Goal: Task Accomplishment & Management: Manage account settings

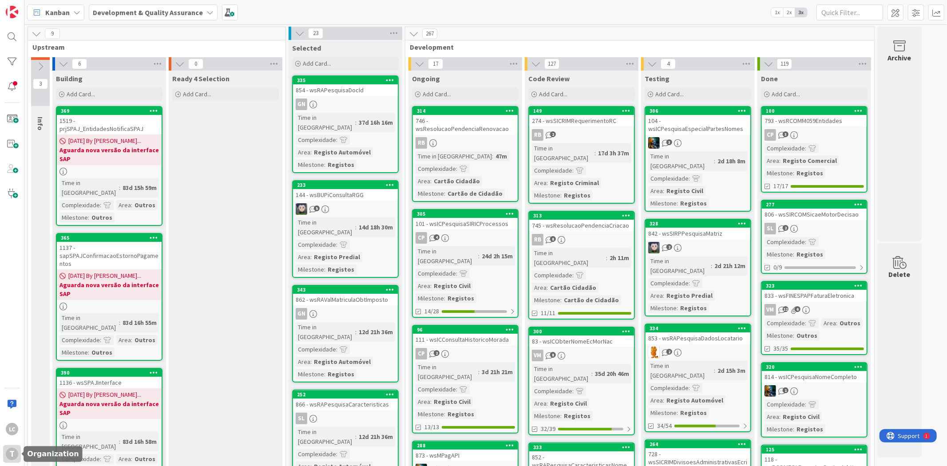
click at [10, 456] on div "T" at bounding box center [12, 454] width 12 height 12
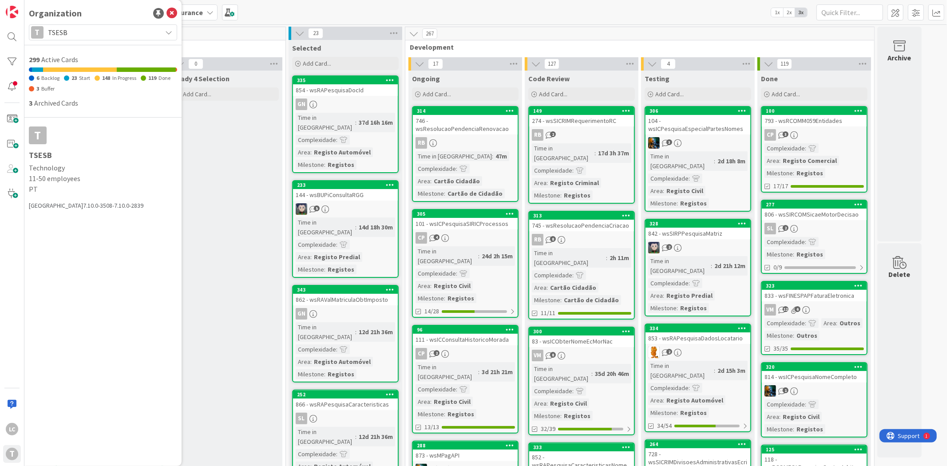
click at [83, 32] on span "TSESB" at bounding box center [102, 32] width 109 height 12
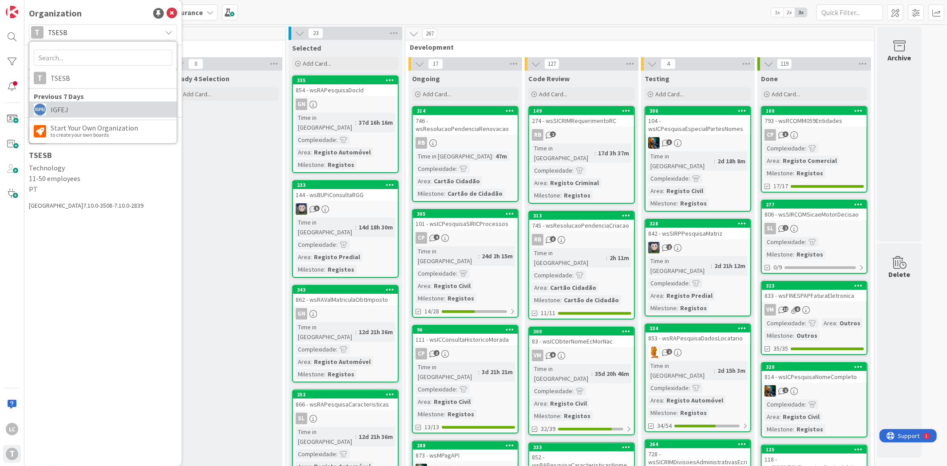
click at [99, 112] on span "IGFEJ" at bounding box center [112, 109] width 122 height 13
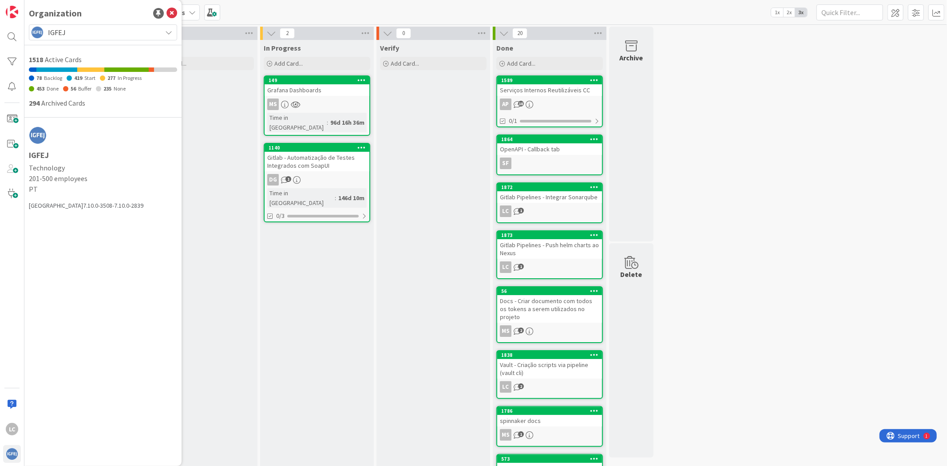
click at [215, 188] on div "To Do Add Card..." at bounding box center [201, 333] width 114 height 587
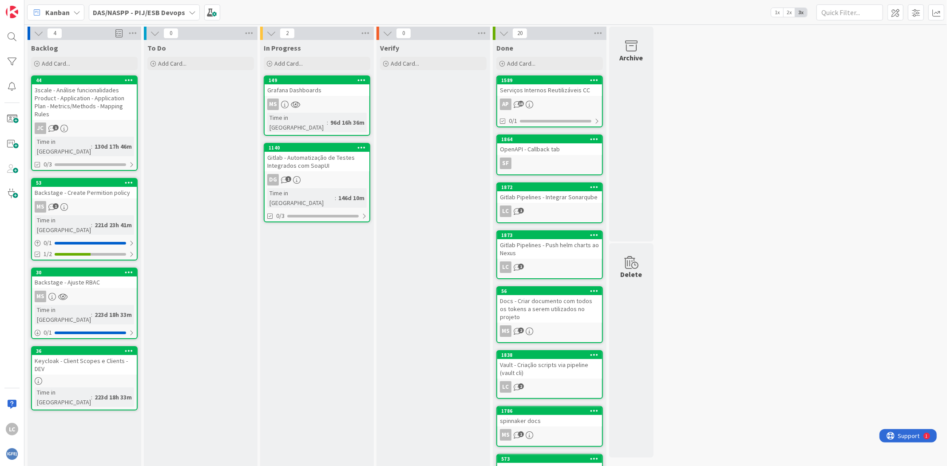
click at [145, 11] on b "DAS/NASPP - PIJ/ESB Devops" at bounding box center [139, 12] width 92 height 9
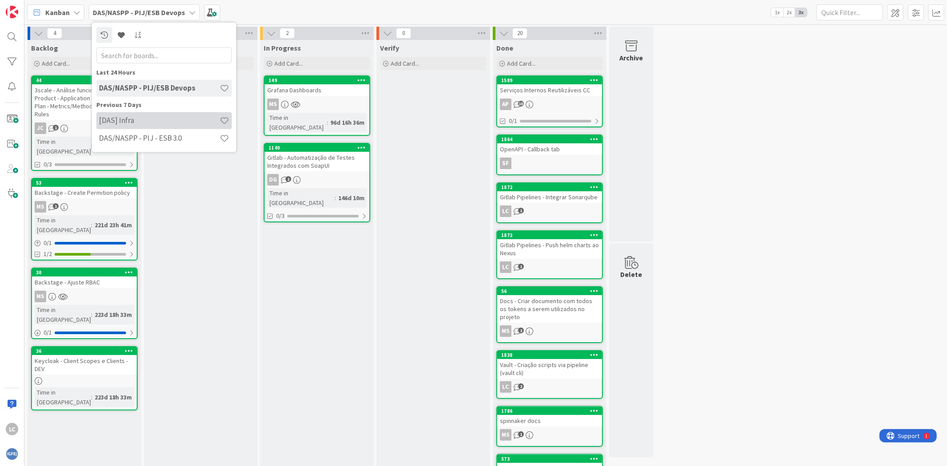
click at [161, 123] on h4 "[DAS] Infra" at bounding box center [159, 120] width 121 height 9
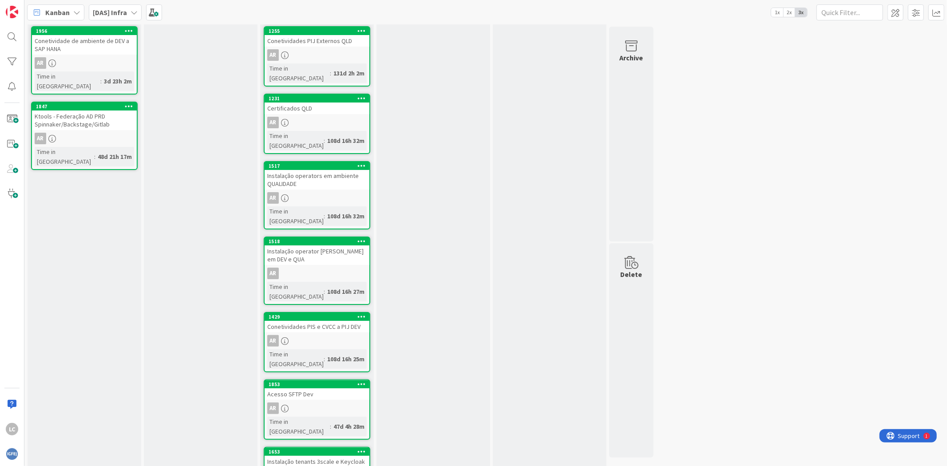
scroll to position [99, 0]
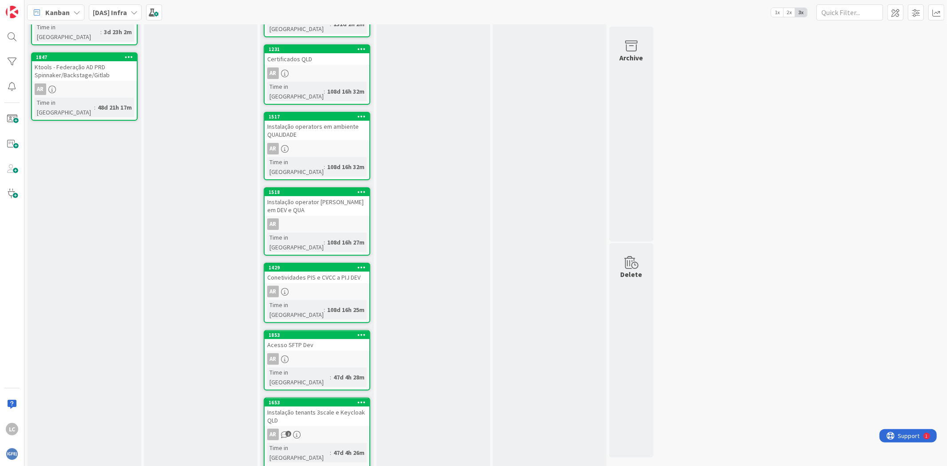
click at [336, 196] on div "Instalação operator [PERSON_NAME] em DEV e QUA" at bounding box center [317, 206] width 105 height 20
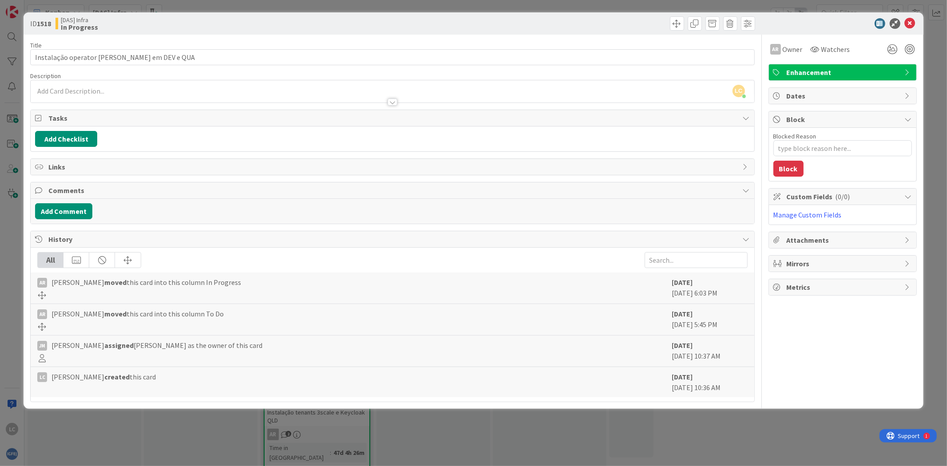
click at [675, 389] on div "[DATE] [DATE] 10:36 AM" at bounding box center [710, 382] width 76 height 21
drag, startPoint x: 672, startPoint y: 388, endPoint x: 708, endPoint y: 388, distance: 36.0
click at [708, 388] on div "LC [PERSON_NAME] created this card [DATE] [DATE] 10:36 AM" at bounding box center [393, 382] width 724 height 30
copy div "[DATE]"
click at [914, 24] on icon at bounding box center [910, 23] width 11 height 11
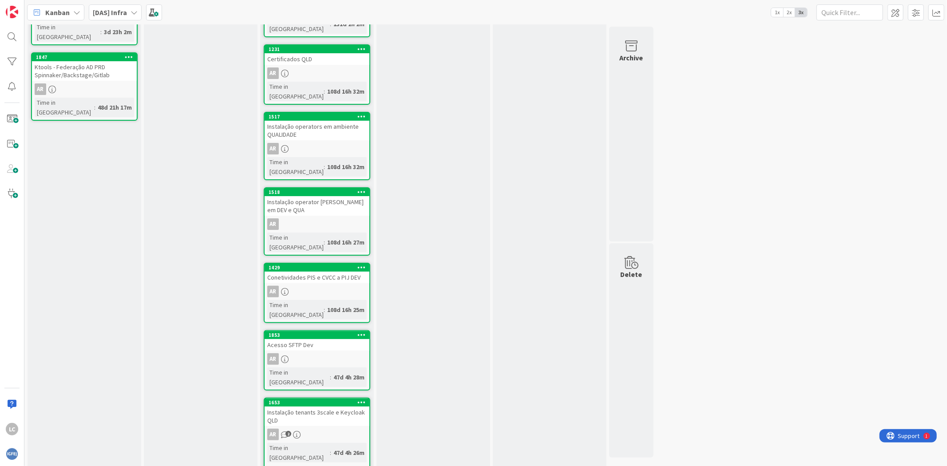
click at [593, 196] on div "Done Add Card..." at bounding box center [550, 284] width 114 height 686
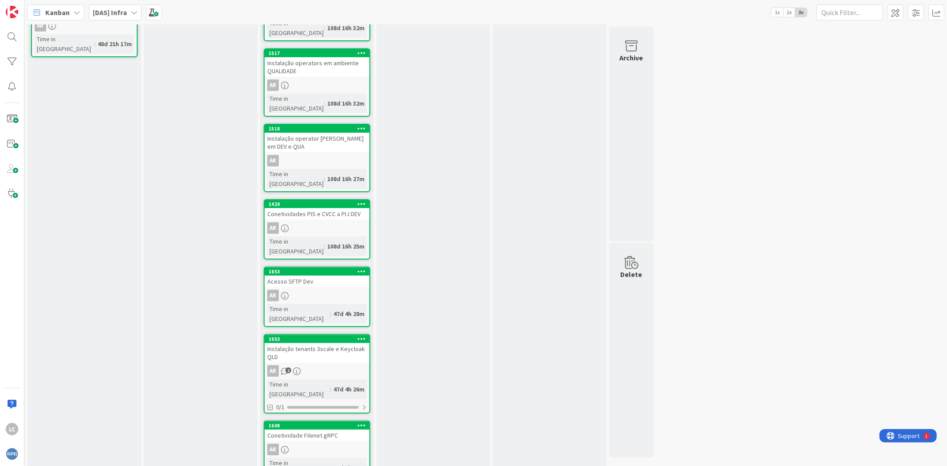
scroll to position [169, 0]
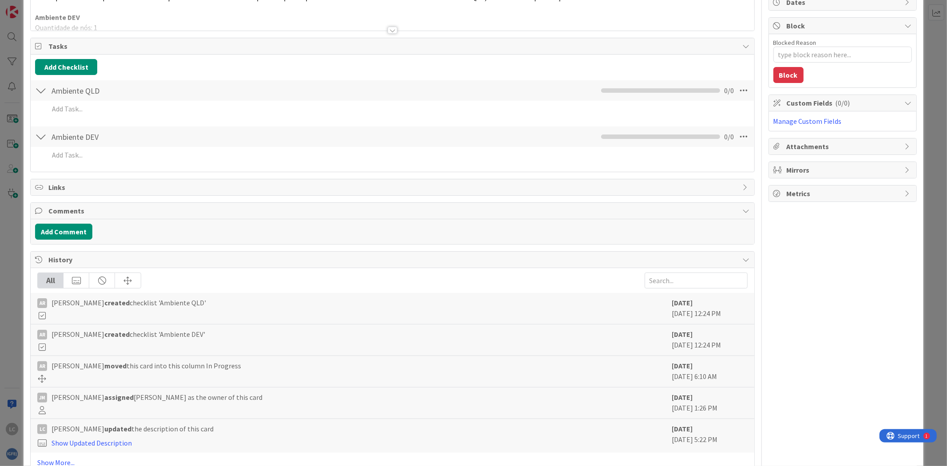
scroll to position [121, 0]
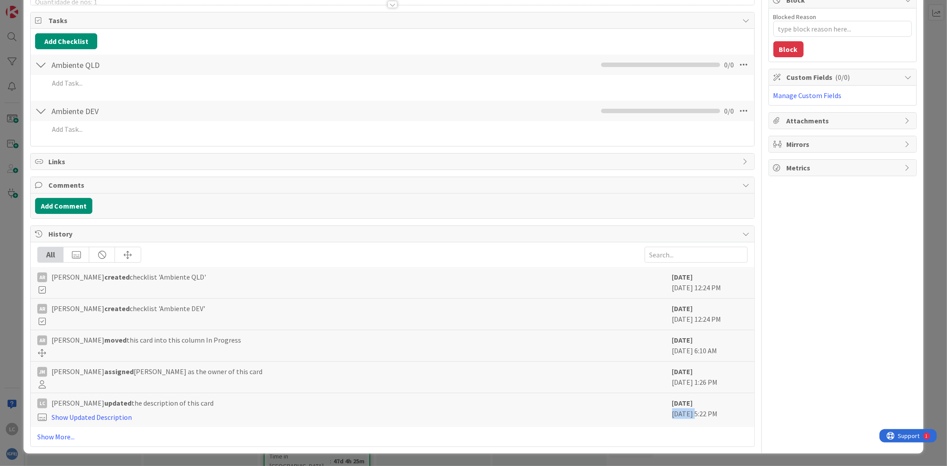
drag, startPoint x: 665, startPoint y: 411, endPoint x: 688, endPoint y: 413, distance: 23.6
click at [688, 413] on div "[DATE] [DATE] 5:22 PM" at bounding box center [710, 410] width 76 height 25
copy div "[DATE]"
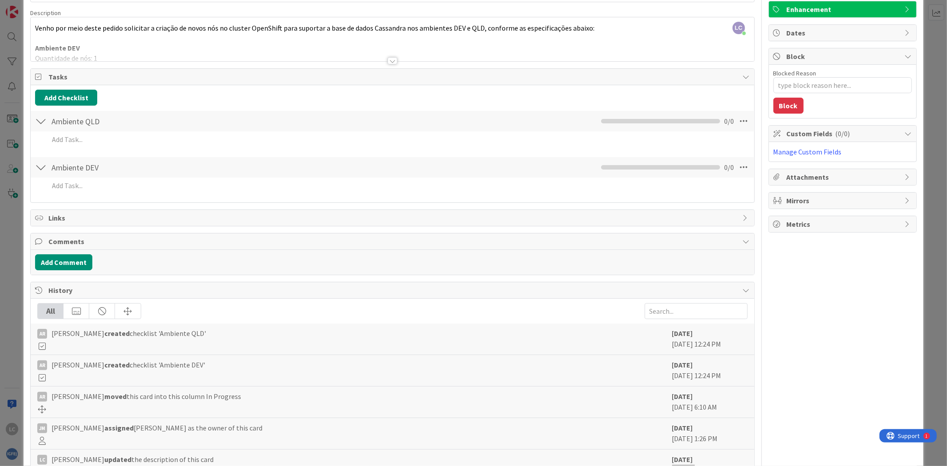
scroll to position [0, 0]
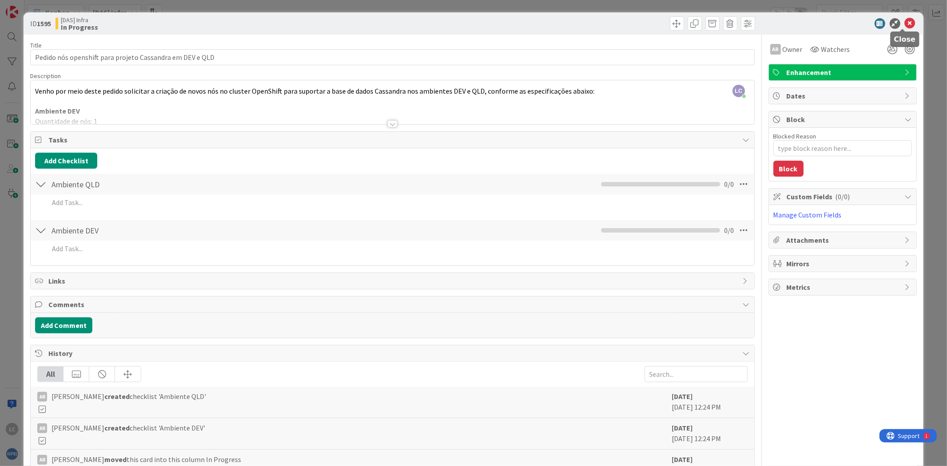
click at [905, 27] on icon at bounding box center [910, 23] width 11 height 11
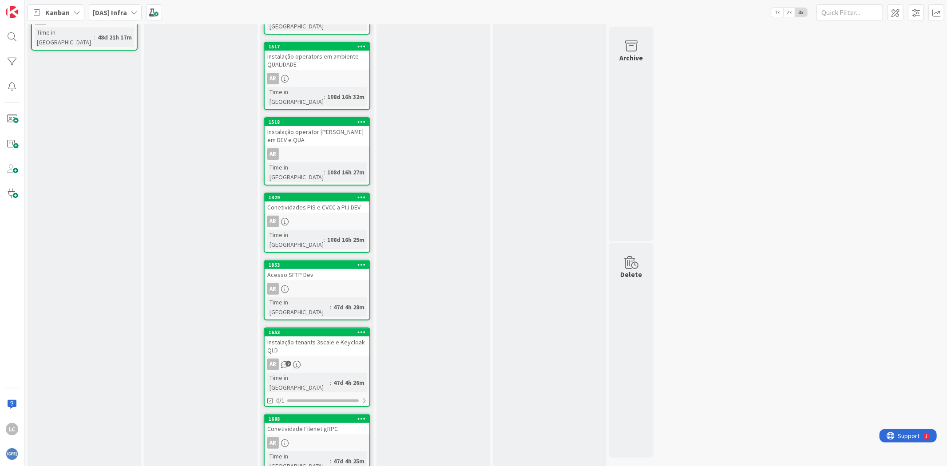
click at [431, 251] on div "Verify Add Card..." at bounding box center [434, 214] width 114 height 686
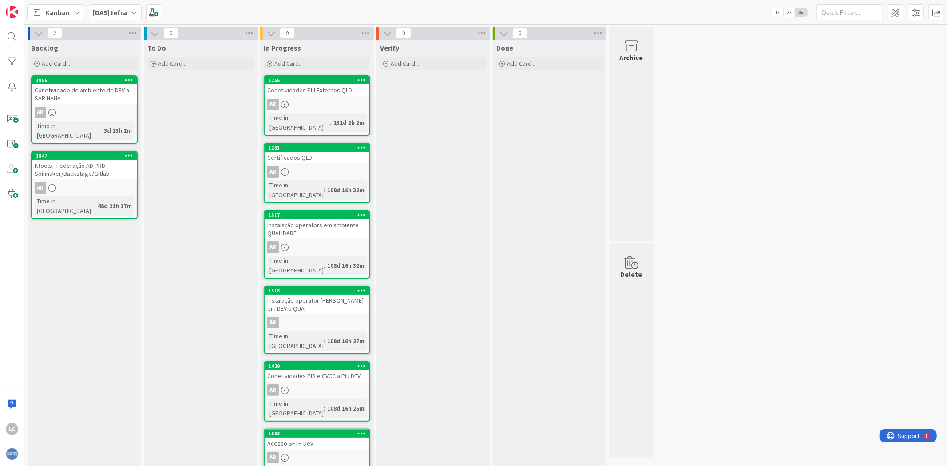
click at [447, 123] on div "Verify Add Card..." at bounding box center [434, 383] width 114 height 686
click at [410, 256] on div "Verify Add Card..." at bounding box center [434, 383] width 114 height 686
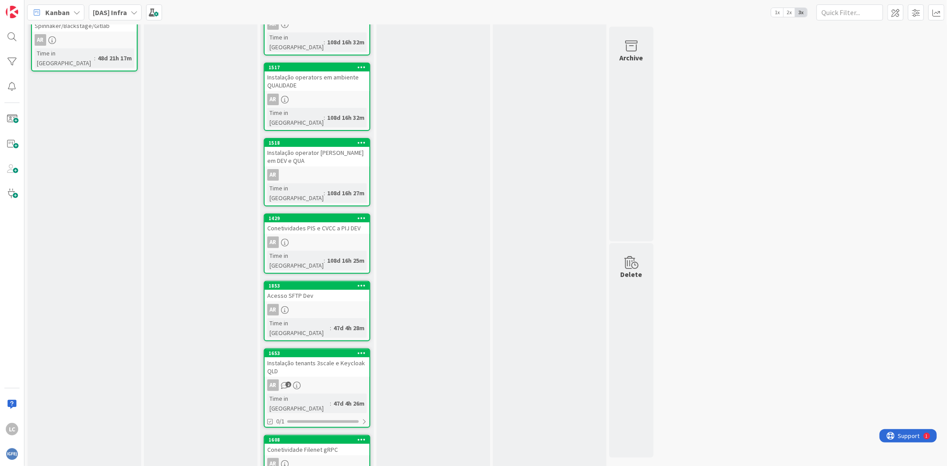
scroll to position [169, 0]
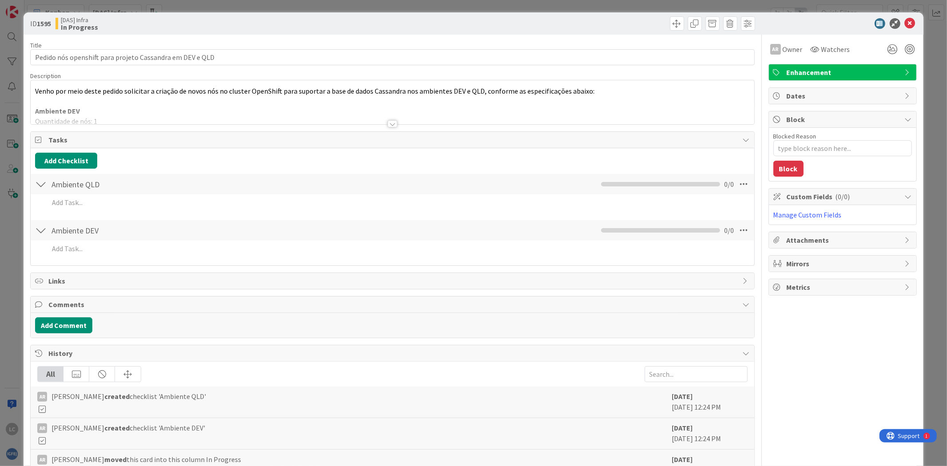
click at [392, 123] on div at bounding box center [393, 123] width 10 height 7
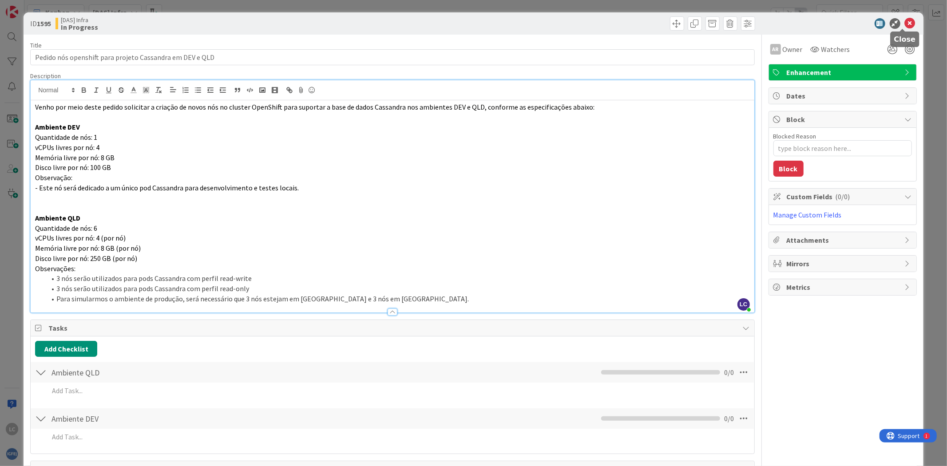
click at [905, 18] on icon at bounding box center [910, 23] width 11 height 11
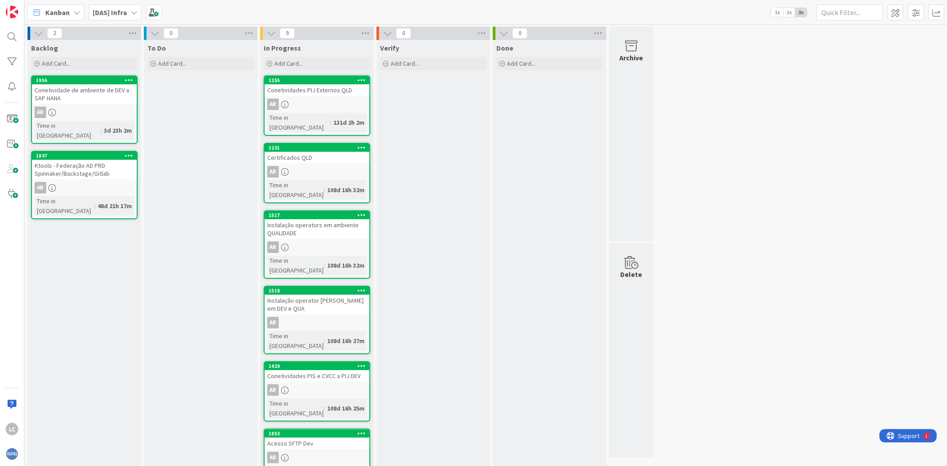
click at [450, 152] on div "Verify Add Card..." at bounding box center [434, 383] width 114 height 686
click at [374, 199] on div "9 In Progress Add Card... 1255 Conetividades PIJ Externos QLD AR Time in [GEOGR…" at bounding box center [317, 379] width 116 height 704
click at [434, 203] on div "Verify Add Card..." at bounding box center [434, 383] width 114 height 686
click at [420, 143] on div "Verify Add Card..." at bounding box center [434, 383] width 114 height 686
click at [237, 159] on div "To Do Add Card..." at bounding box center [201, 383] width 114 height 686
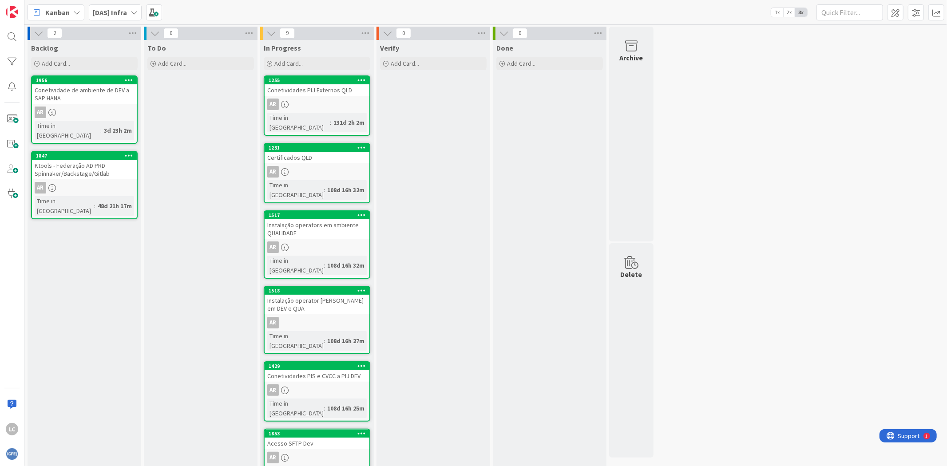
click at [445, 176] on div "Verify Add Card..." at bounding box center [434, 383] width 114 height 686
click at [427, 147] on div "Verify Add Card..." at bounding box center [434, 383] width 114 height 686
click at [121, 15] on b "[DAS] Infra" at bounding box center [110, 12] width 34 height 9
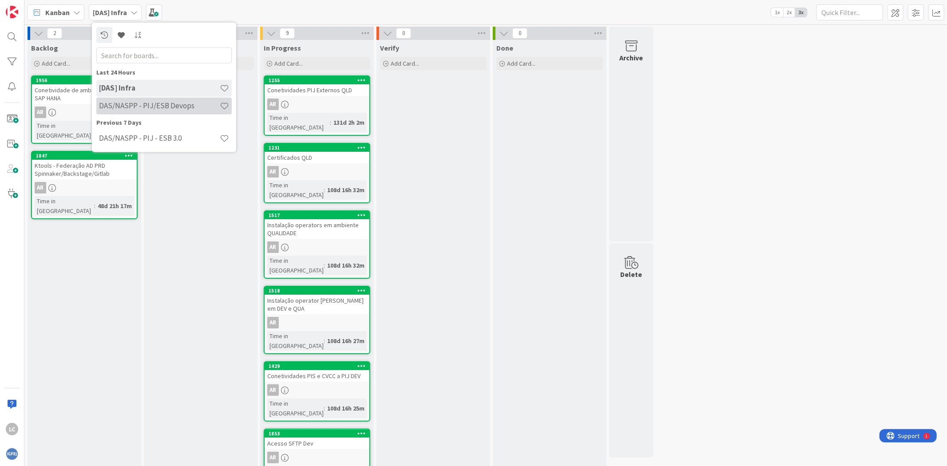
click at [175, 104] on h4 "DAS/NASPP - PIJ/ESB Devops" at bounding box center [159, 105] width 121 height 9
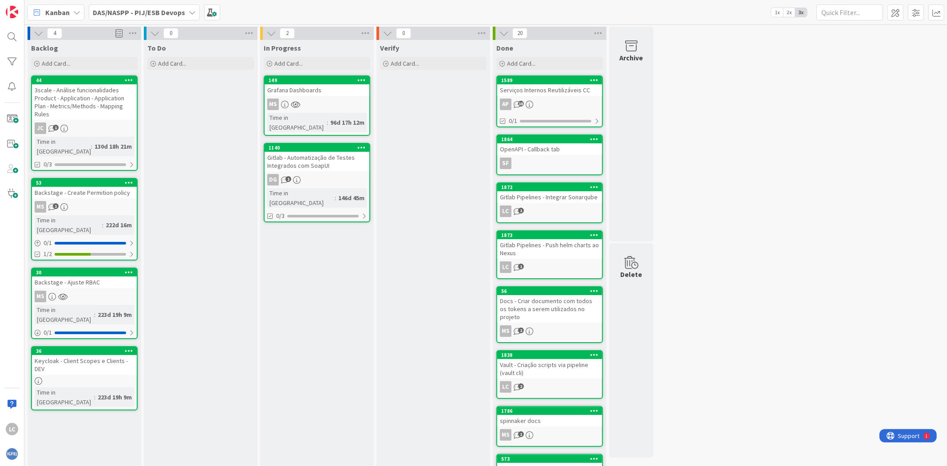
click at [329, 273] on div "In Progress Add Card... 149 Grafana Dashboards MS Time in [GEOGRAPHIC_DATA] : 9…" at bounding box center [317, 333] width 114 height 587
click at [339, 273] on div "In Progress Add Card... 149 Grafana Dashboards MS Time in [GEOGRAPHIC_DATA] : 9…" at bounding box center [317, 333] width 114 height 587
click at [303, 65] on div "Add Card..." at bounding box center [317, 63] width 107 height 13
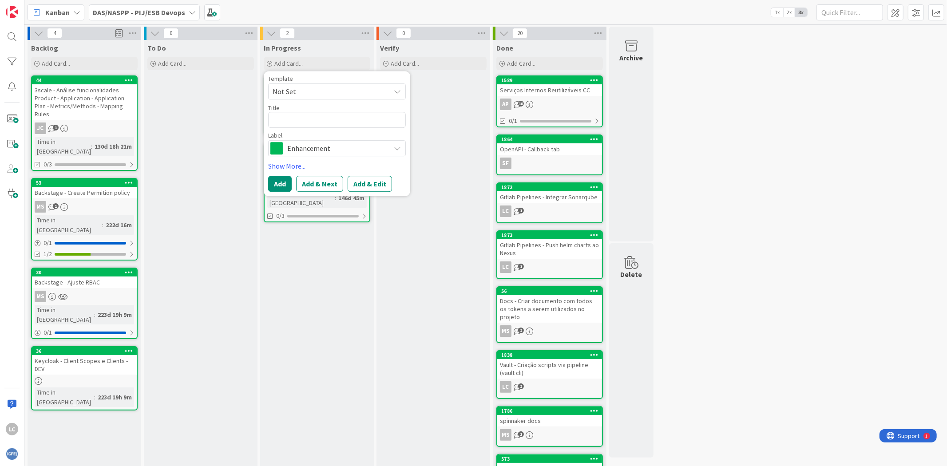
type textarea "x"
type textarea "S"
type textarea "x"
type textarea "Sp"
type textarea "x"
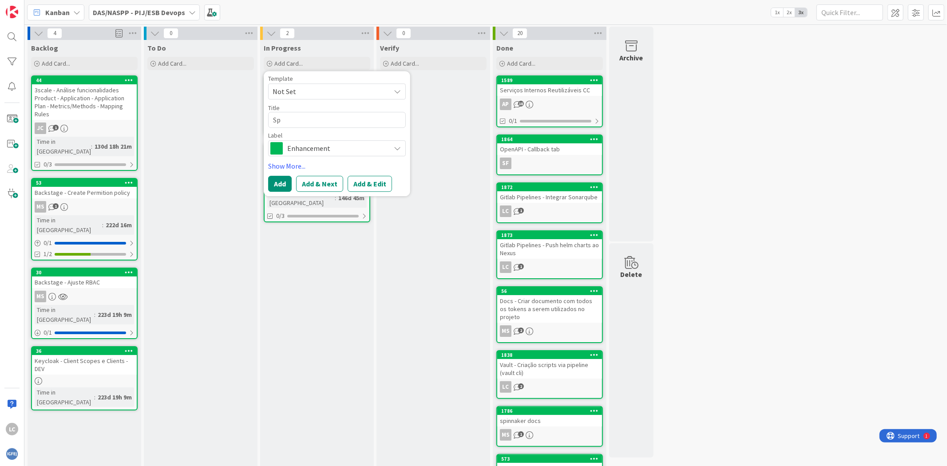
type textarea "Spi"
type textarea "x"
type textarea "Spin"
type textarea "x"
type textarea "Spinn"
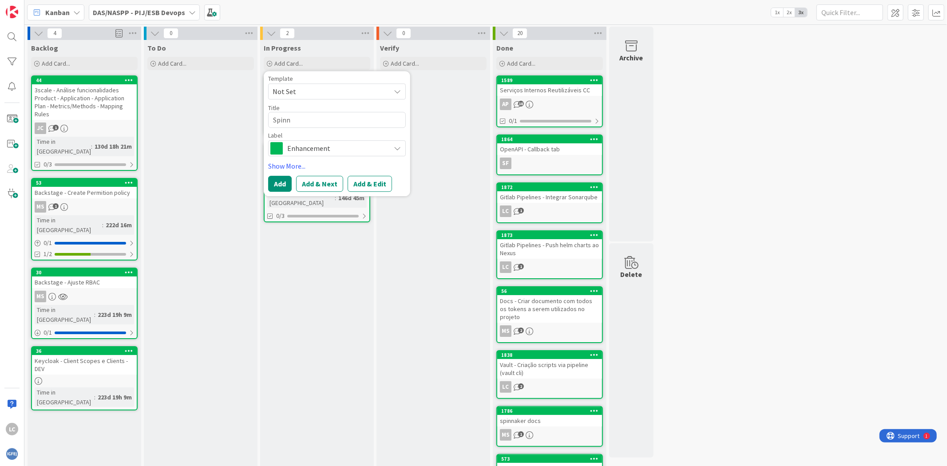
type textarea "x"
type textarea "Spinna"
type textarea "x"
type textarea "Spinnak"
type textarea "x"
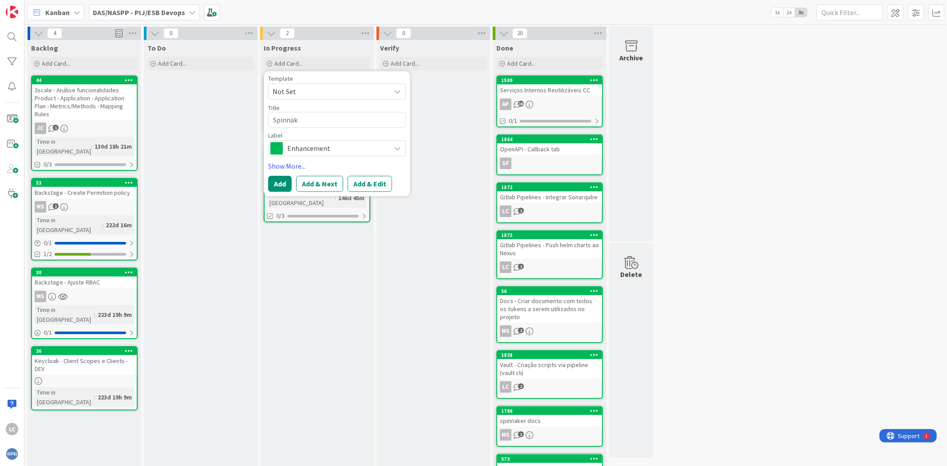
type textarea "Spinnake"
type textarea "x"
type textarea "Spinnaker"
type textarea "x"
type textarea "Spinnaker"
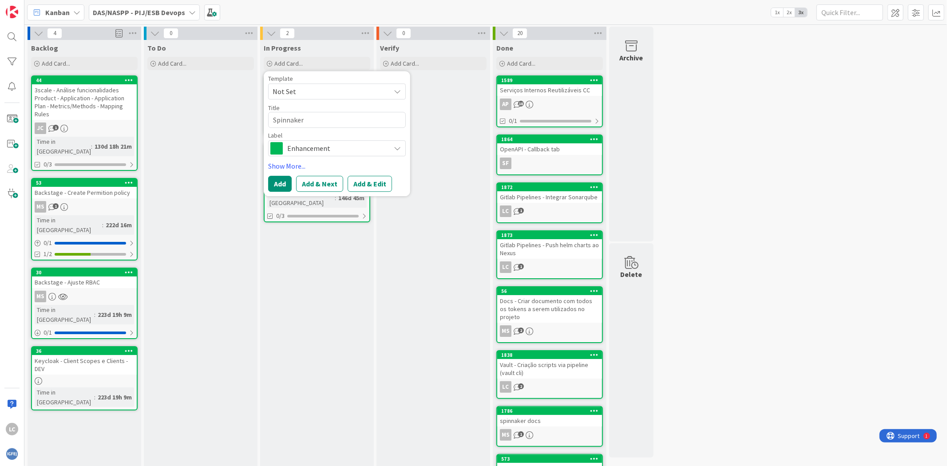
type textarea "x"
type textarea "Spinnaker -"
type textarea "x"
type textarea "Spinnaker -"
click at [324, 151] on span "Enhancement" at bounding box center [336, 148] width 99 height 12
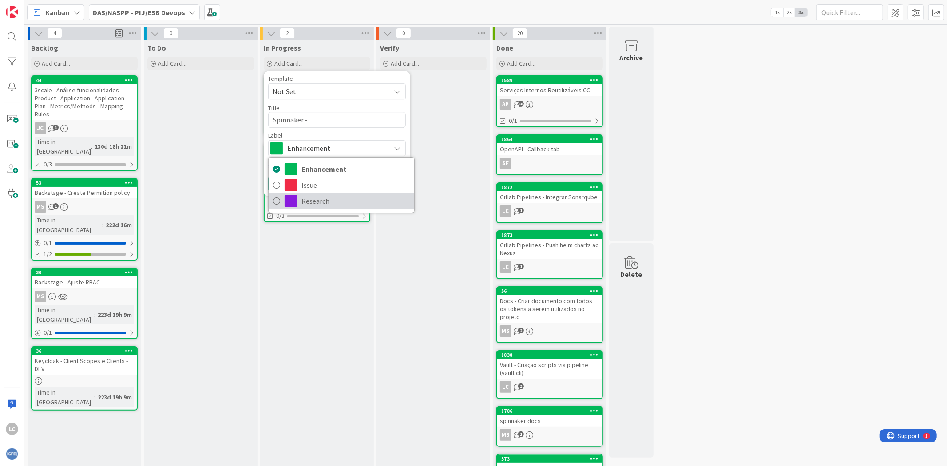
click at [327, 193] on link "Research" at bounding box center [342, 201] width 146 height 16
click at [327, 193] on div "Template Not Set Title 12 / 128 Spinnaker - Label Research Enhancement Issue Re…" at bounding box center [337, 133] width 147 height 125
click at [322, 153] on span "Research" at bounding box center [336, 148] width 99 height 12
click at [321, 183] on span "Issue" at bounding box center [356, 185] width 108 height 13
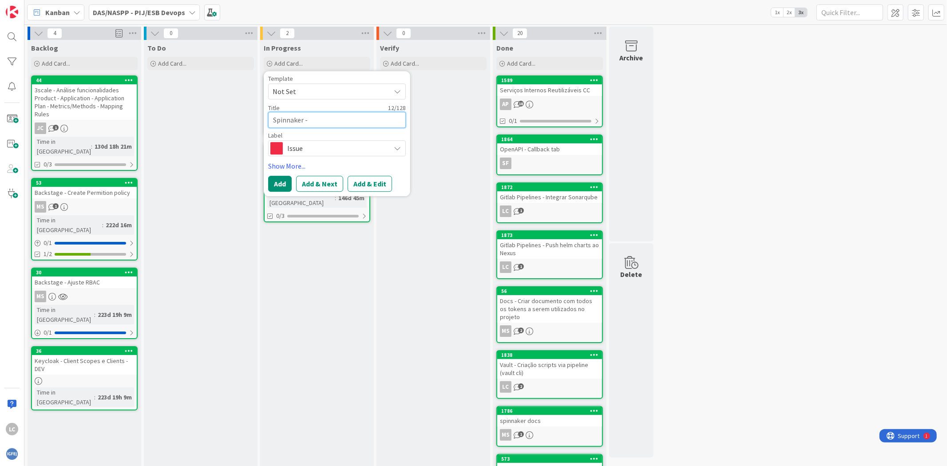
click at [339, 120] on textarea "Spinnaker -" at bounding box center [337, 120] width 138 height 16
type textarea "x"
type textarea "Spinnaker - D"
type textarea "x"
type textarea "Spinnaker - De"
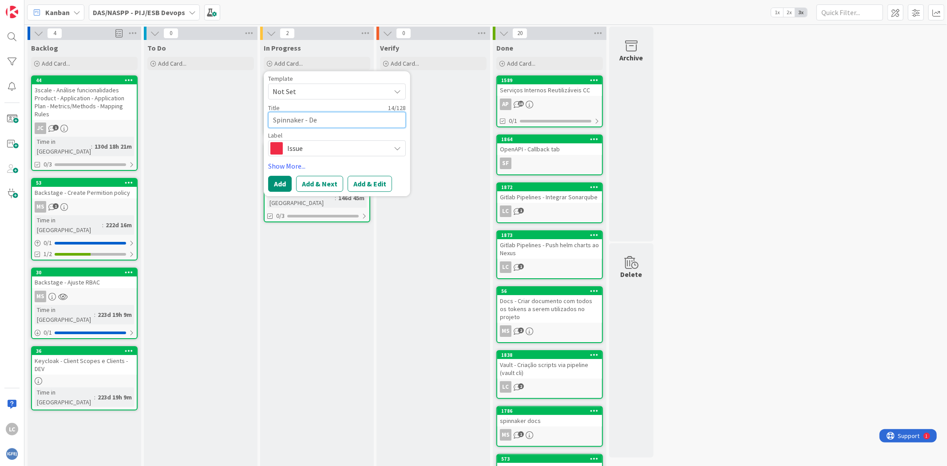
type textarea "x"
type textarea "Spinnaker - Dep"
type textarea "x"
type textarea "Spinnaker - Depl"
type textarea "x"
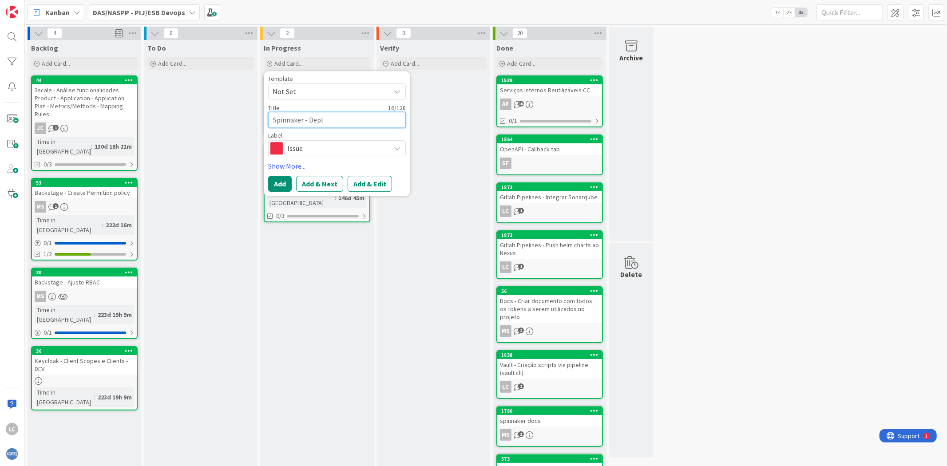
type textarea "Spinnaker - Deplo"
type textarea "x"
type textarea "Spinnaker - Deploy"
type textarea "x"
type textarea "Spinnaker - Deploy"
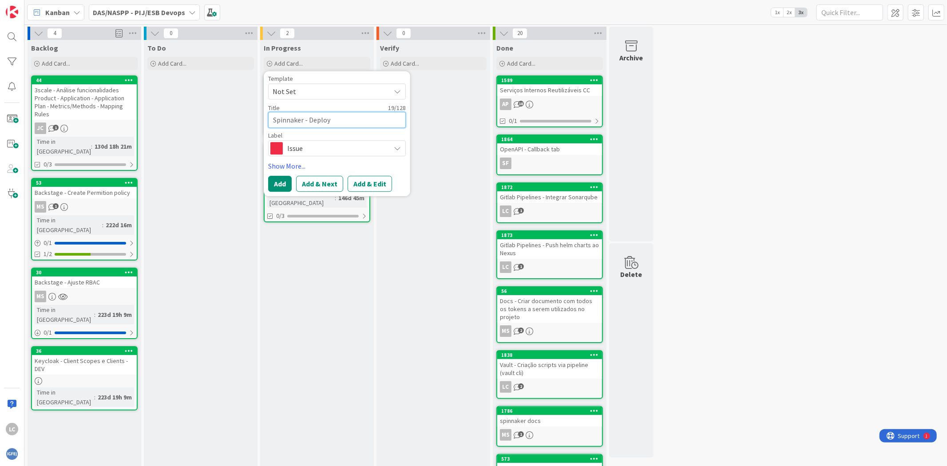
type textarea "x"
type textarea "Spinnaker - Deploy c"
type textarea "x"
type textarea "Spinnaker - Deploy co"
type textarea "x"
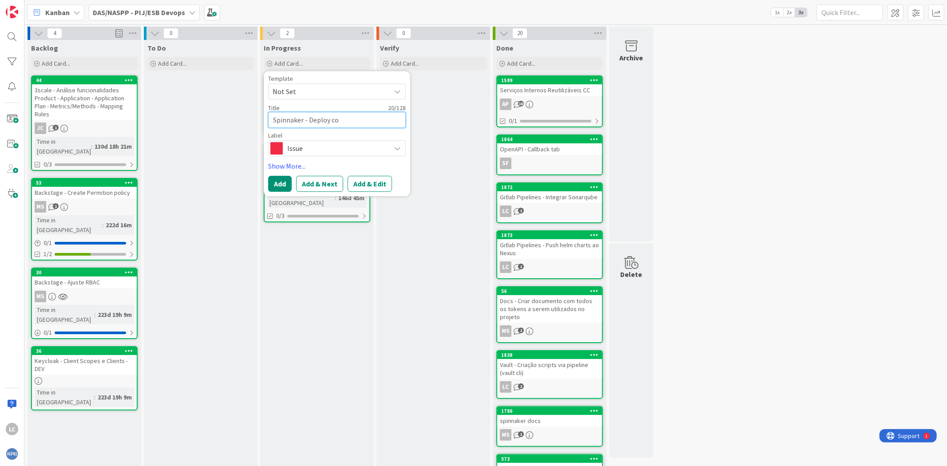
type textarea "Spinnaker - Deploy com"
type textarea "x"
type textarea "Spinnaker - Deploy com"
type textarea "x"
type textarea "Spinnaker - Deploy com"
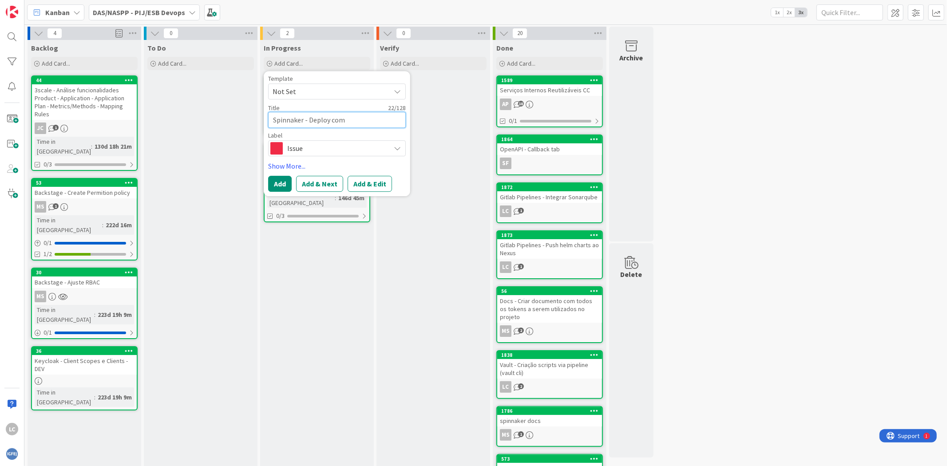
type textarea "x"
type textarea "Spinnaker - Deploy co"
type textarea "x"
type textarea "Spinnaker - Deploy c"
type textarea "x"
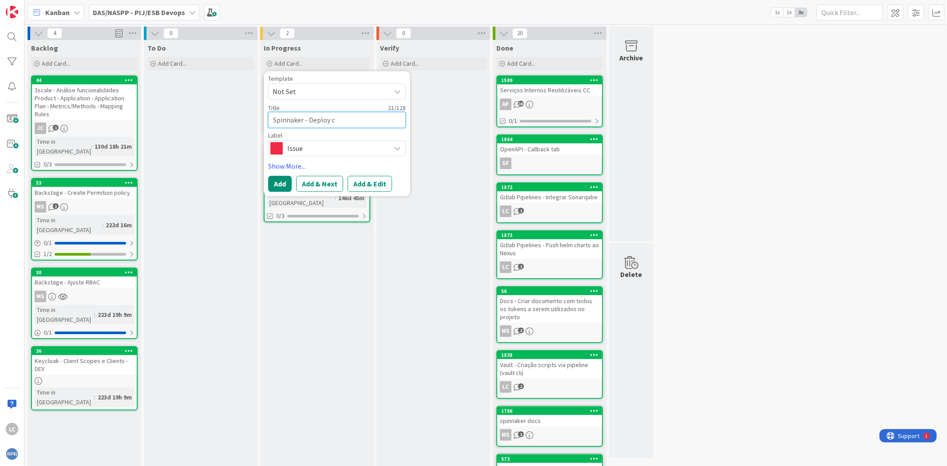
type textarea "Spinnaker - Deploy"
type textarea "x"
type textarea "Spinnaker - Deploy"
type textarea "x"
type textarea "Spinnaker - Deplo"
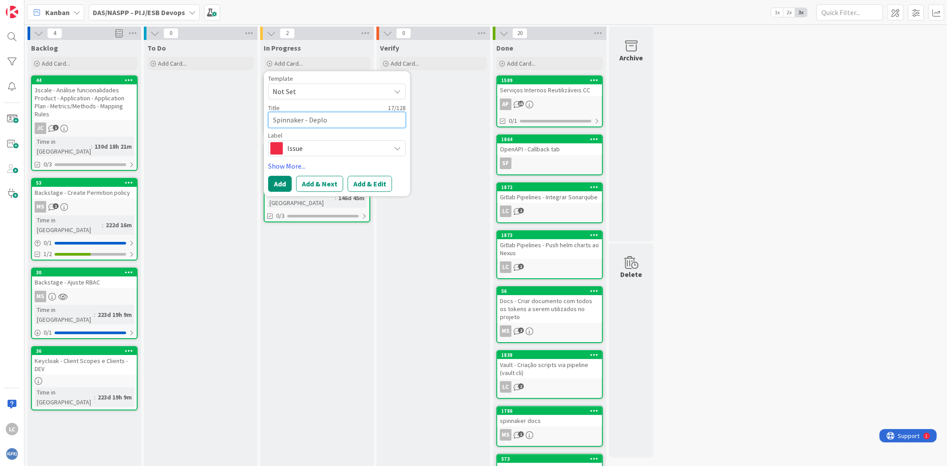
type textarea "x"
type textarea "Spinnaker - Depl"
type textarea "x"
type textarea "Spinnaker - Dep"
type textarea "x"
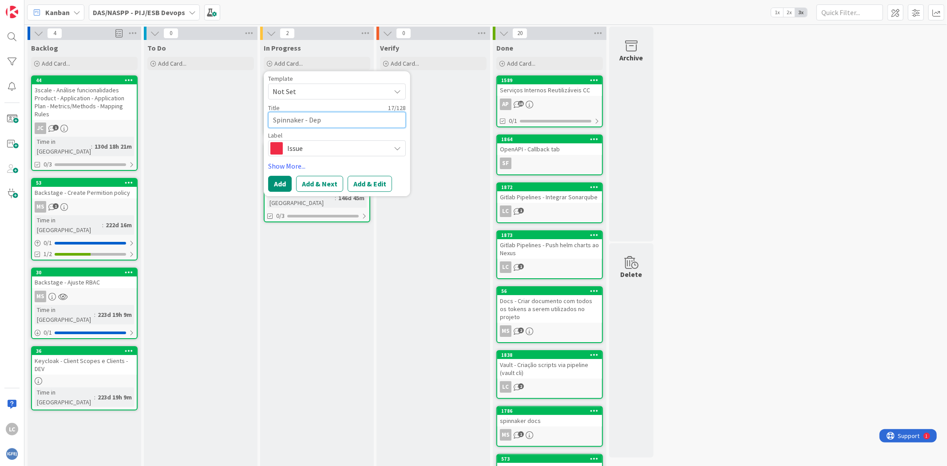
type textarea "Spinnaker - De"
type textarea "x"
type textarea "Spinnaker - D"
type textarea "x"
type textarea "Spinnaker -"
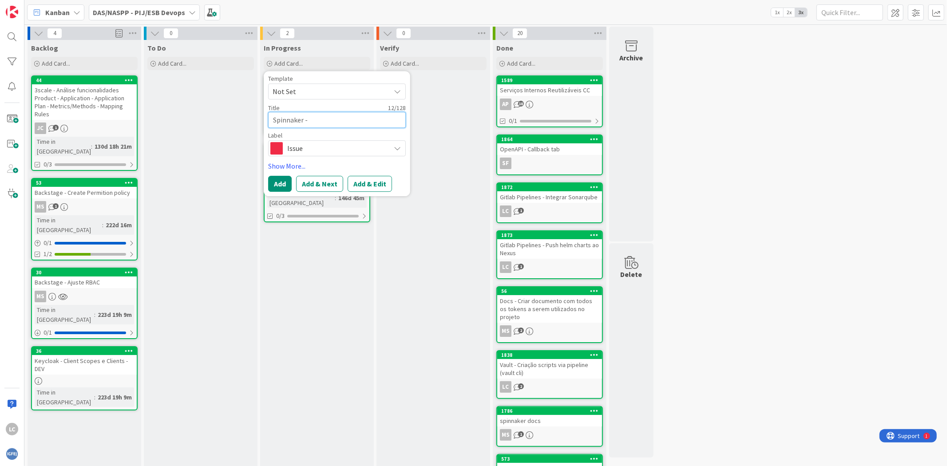
type textarea "x"
type textarea "Spinnaker - D"
type textarea "x"
type textarea "Spinnaker - De"
type textarea "x"
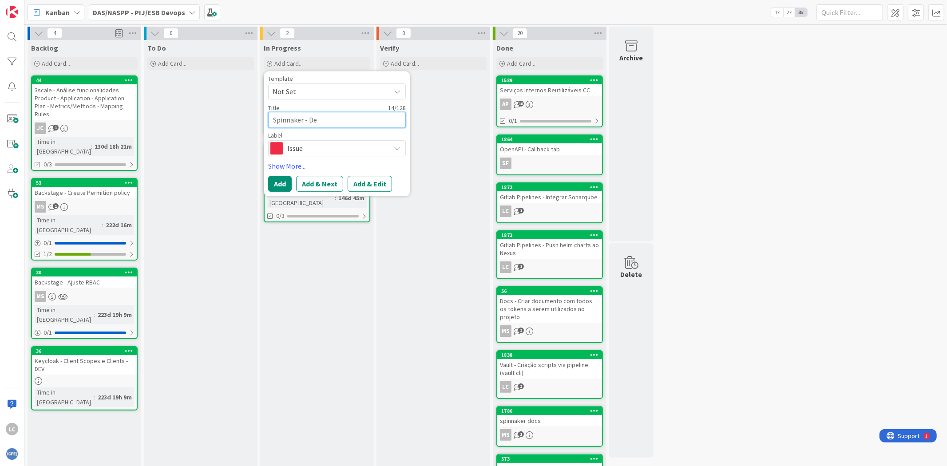
type textarea "Spinnaker - Dep"
type textarea "x"
type textarea "Spinnaker - Depl"
type textarea "x"
type textarea "Spinnaker - Dep"
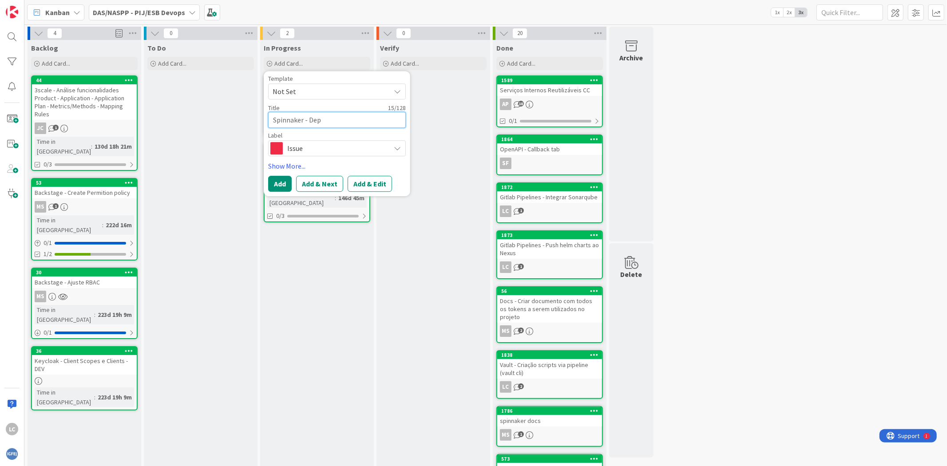
type textarea "x"
type textarea "Spinnaker - De"
type textarea "x"
type textarea "Spinnaker - D"
type textarea "x"
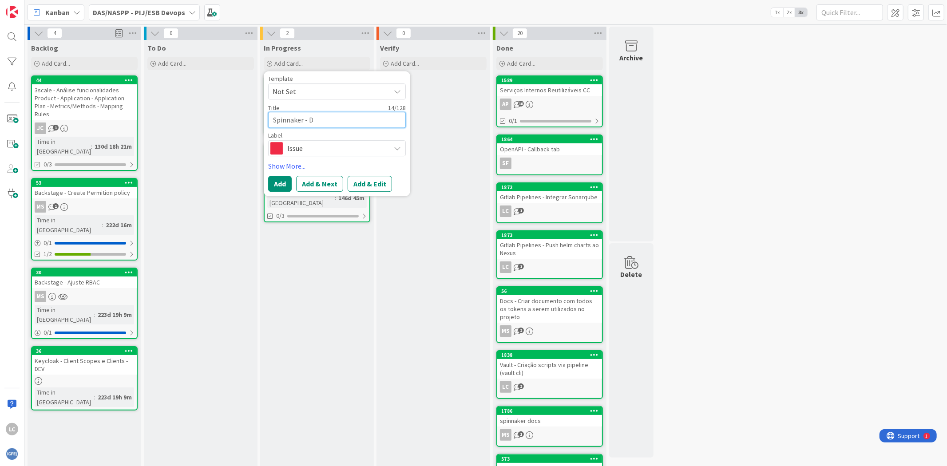
type textarea "Spinnaker -"
type textarea "x"
type textarea "Spinnaker - T"
type textarea "x"
type textarea "Spinnaker - Te"
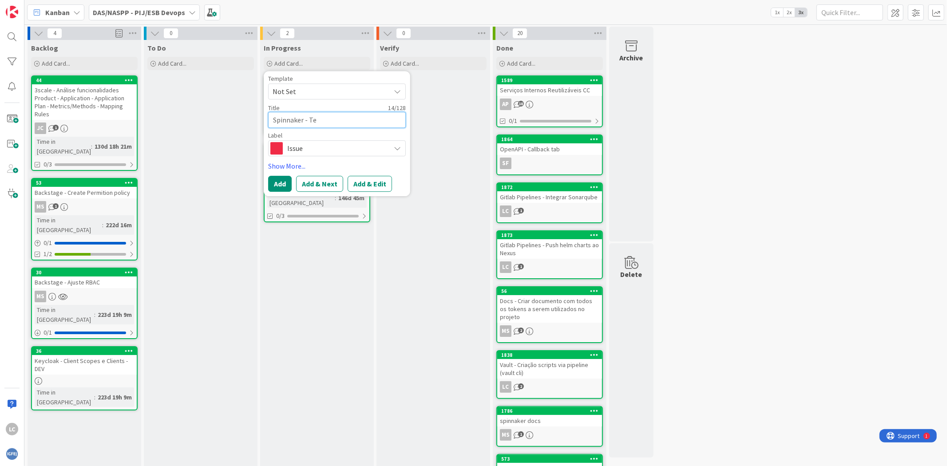
type textarea "x"
type textarea "Spinnaker - Tem"
type textarea "x"
type textarea "Spinnaker - Temp"
type textarea "x"
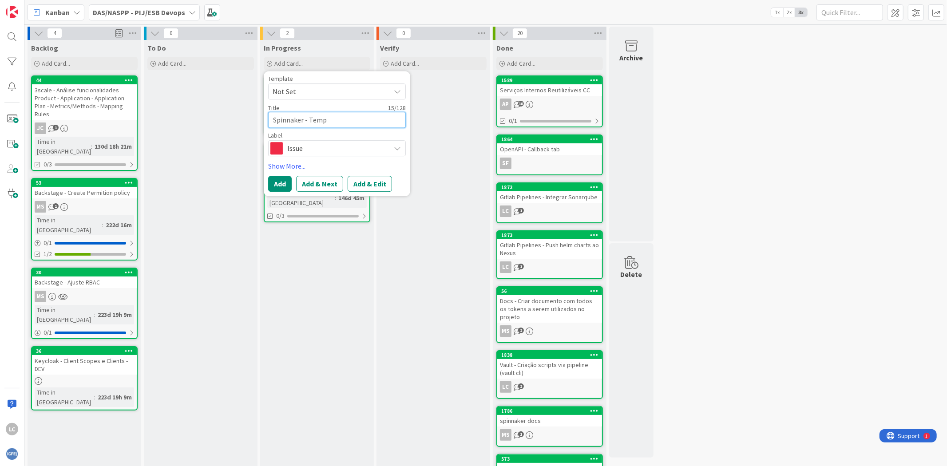
type textarea "Spinnaker - Tempo"
type textarea "x"
type textarea "Spinnaker - Tempos"
type textarea "x"
type textarea "Spinnaker - Tempos"
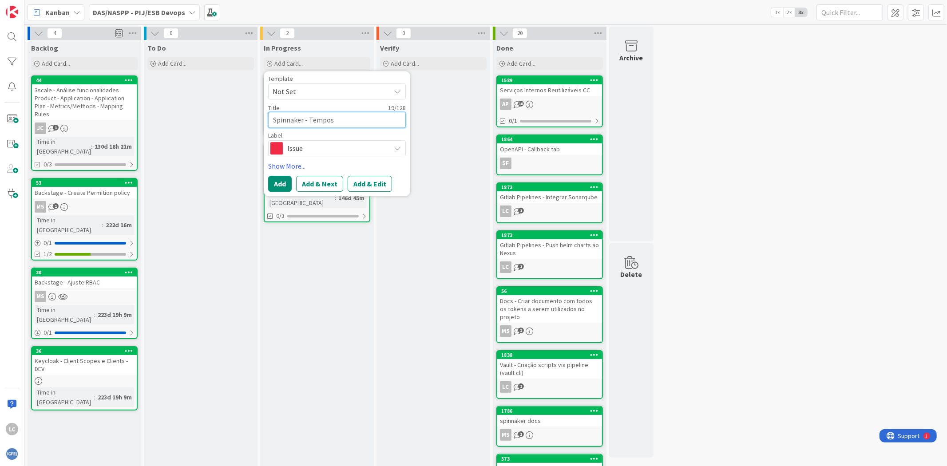
type textarea "x"
type textarea "Spinnaker - Tempos d"
type textarea "x"
type textarea "Spinnaker - Tempos de"
type textarea "x"
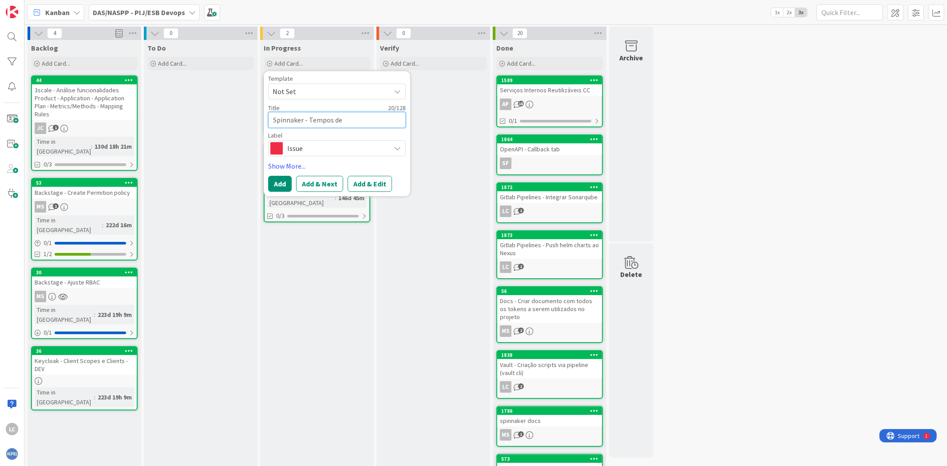
type textarea "Spinnaker - Tempos de"
type textarea "x"
type textarea "Spinnaker - Tempos de d"
type textarea "x"
type textarea "Spinnaker - Tempos de de"
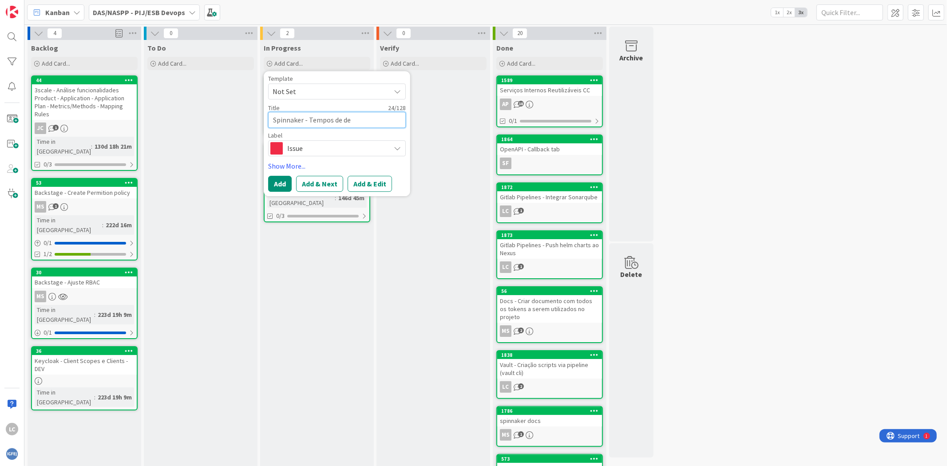
type textarea "x"
type textarea "Spinnaker - Tempos de dep"
type textarea "x"
type textarea "Spinnaker - Tempos de depl"
type textarea "x"
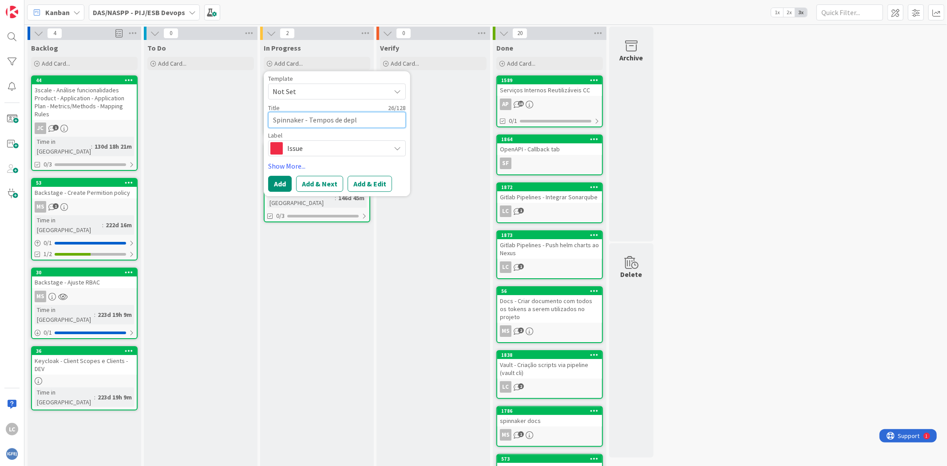
type textarea "Spinnaker - Tempos de deplo"
type textarea "x"
type textarea "Spinnaker - Tempos de deploy"
type textarea "x"
type textarea "Spinnaker - Tempos de deploy"
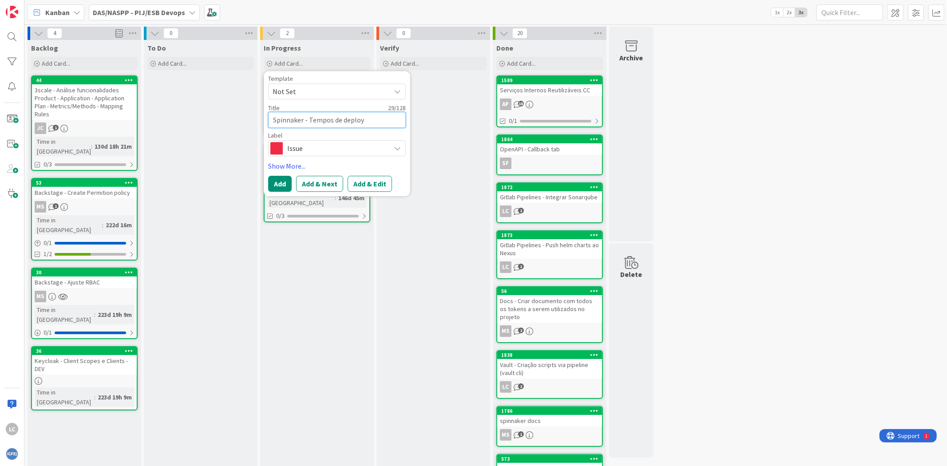
type textarea "x"
type textarea "Spinnaker - Tempos de deploy m"
type textarea "x"
type textarea "Spinnaker - Tempos de deploy mi"
type textarea "x"
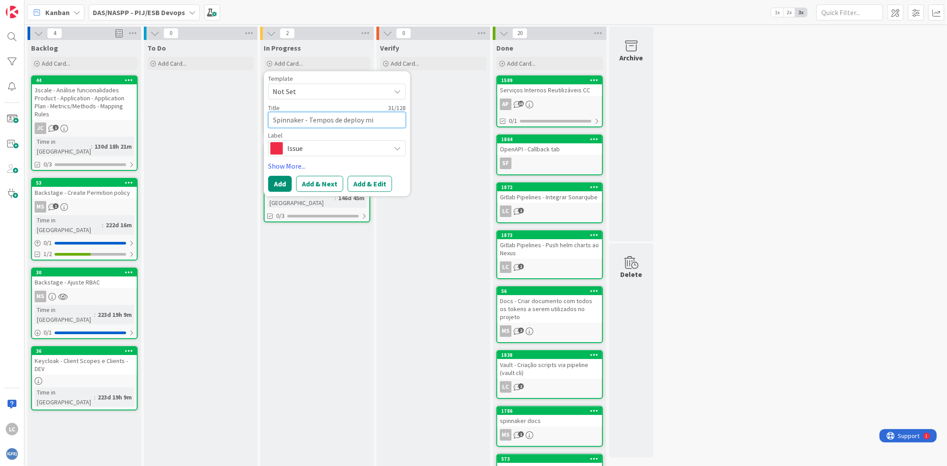
type textarea "Spinnaker - Tempos de deploy m"
type textarea "x"
type textarea "Spinnaker - Tempos de deploy mu"
type textarea "x"
type textarea "Spinnaker - Tempos de deploy mui"
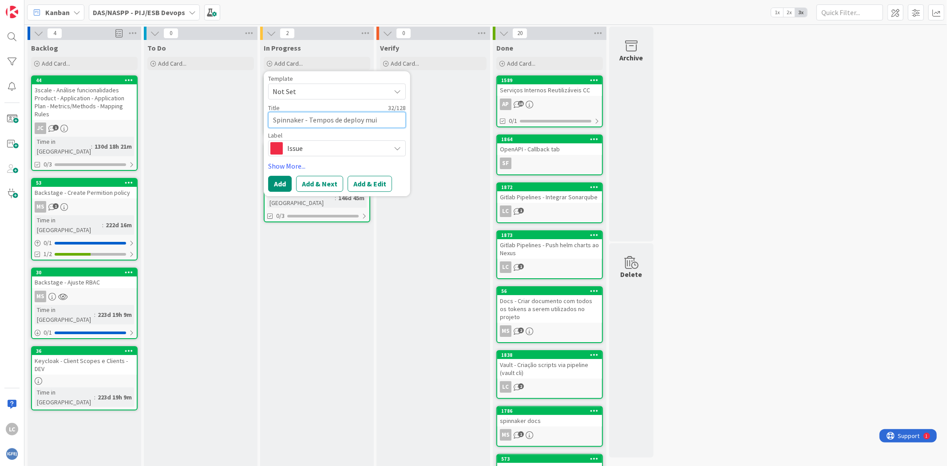
type textarea "x"
type textarea "Spinnaker - Tempos de deploy muit"
type textarea "x"
type textarea "Spinnaker - Tempos de deploy muito"
type textarea "x"
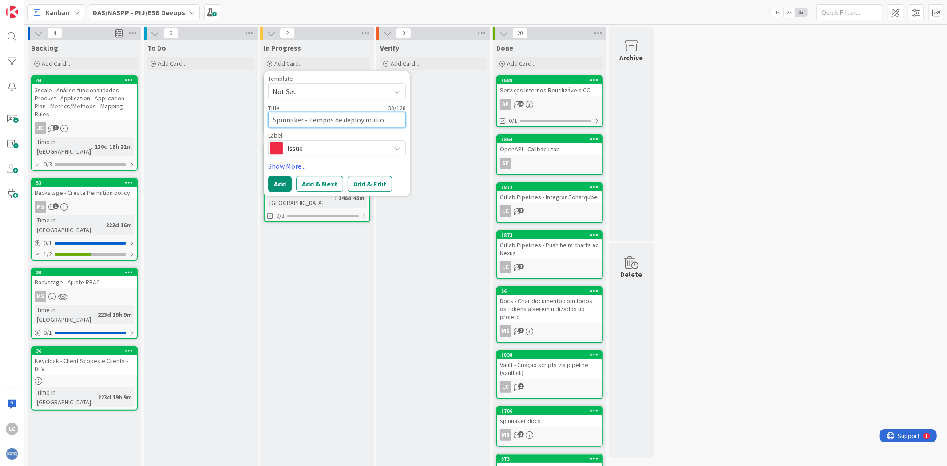
type textarea "Spinnaker - Tempos de deploy muito"
type textarea "x"
type textarea "Spinnaker - Tempos de deploy muito a"
type textarea "x"
type textarea "Spinnaker - Tempos de deploy muito al"
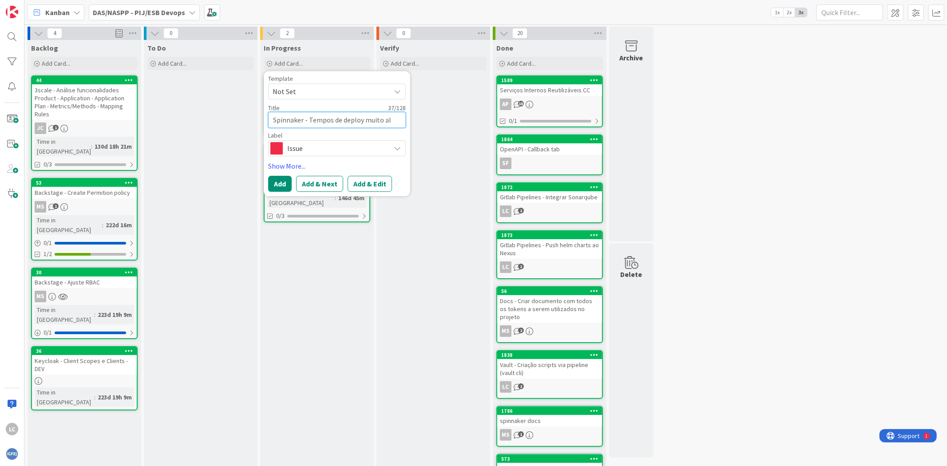
type textarea "x"
type textarea "Spinnaker - Tempos de deploy muito alt"
type textarea "x"
type textarea "Spinnaker - Tempos de deploy muito alto"
type textarea "x"
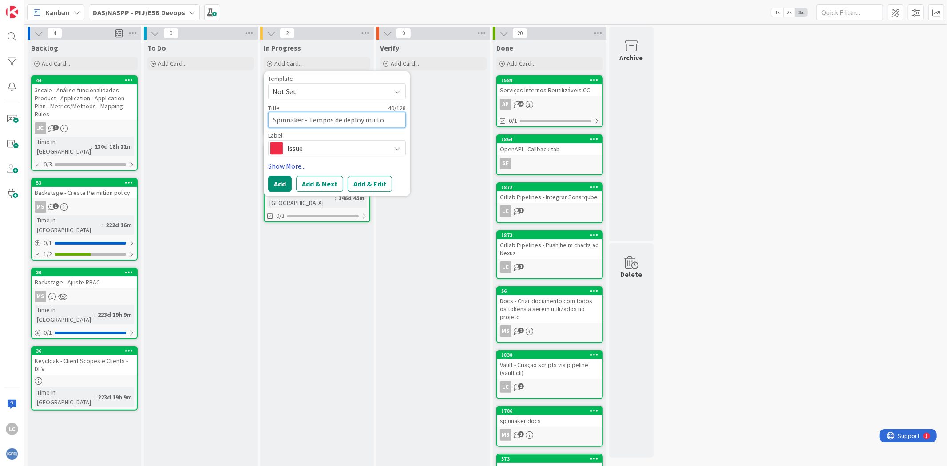
type textarea "Spinnaker - Tempos de deploy muito altos"
click at [278, 167] on link "Show More..." at bounding box center [337, 166] width 138 height 11
type textarea "x"
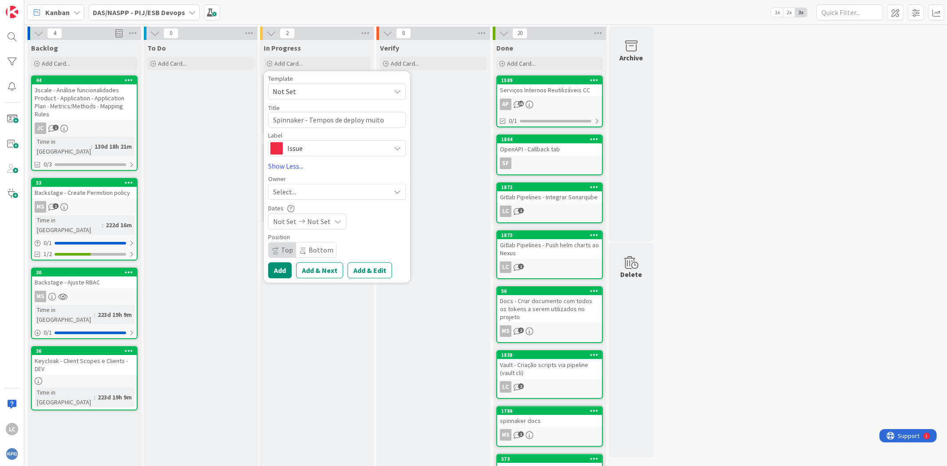
click at [307, 190] on div "Select..." at bounding box center [331, 192] width 117 height 11
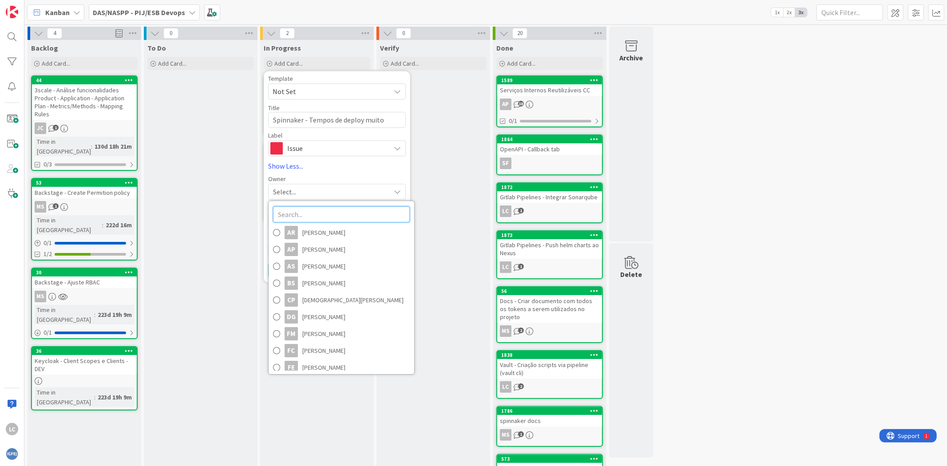
click at [310, 220] on input "text" at bounding box center [341, 215] width 137 height 16
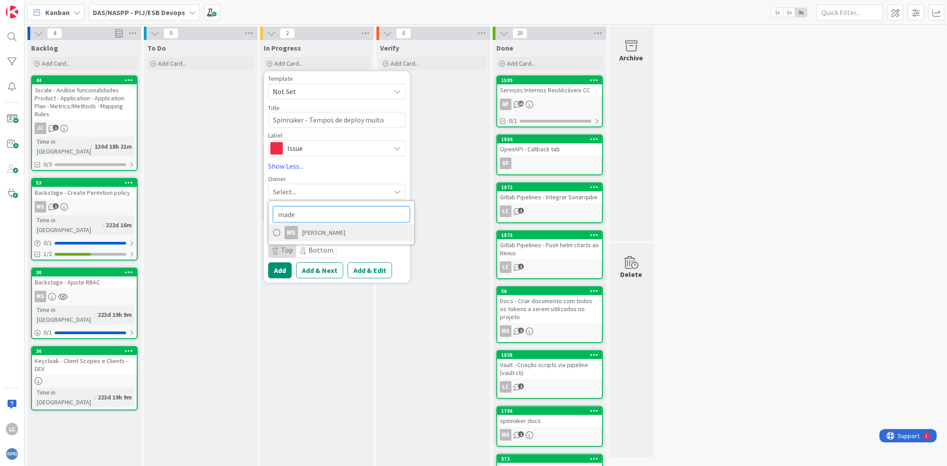
type input "made"
click at [343, 237] on span "[PERSON_NAME]" at bounding box center [323, 232] width 43 height 13
click at [375, 235] on div "Position" at bounding box center [337, 237] width 138 height 6
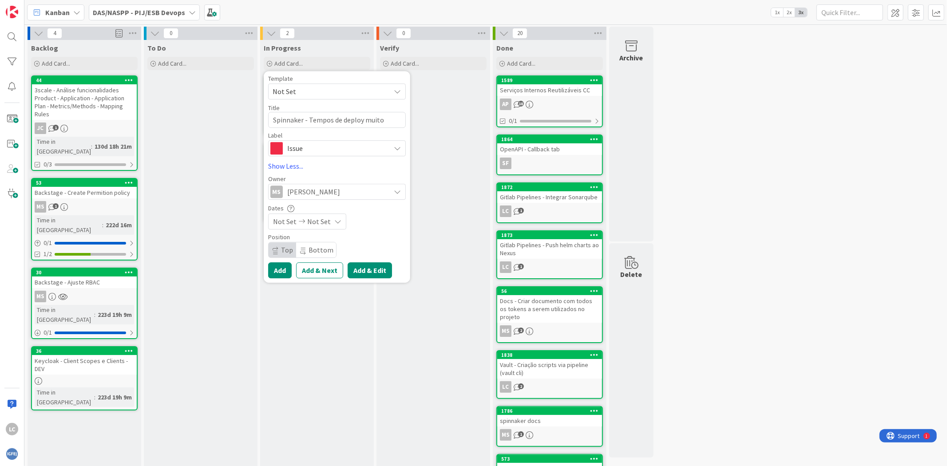
click at [366, 271] on button "Add & Edit" at bounding box center [370, 270] width 44 height 16
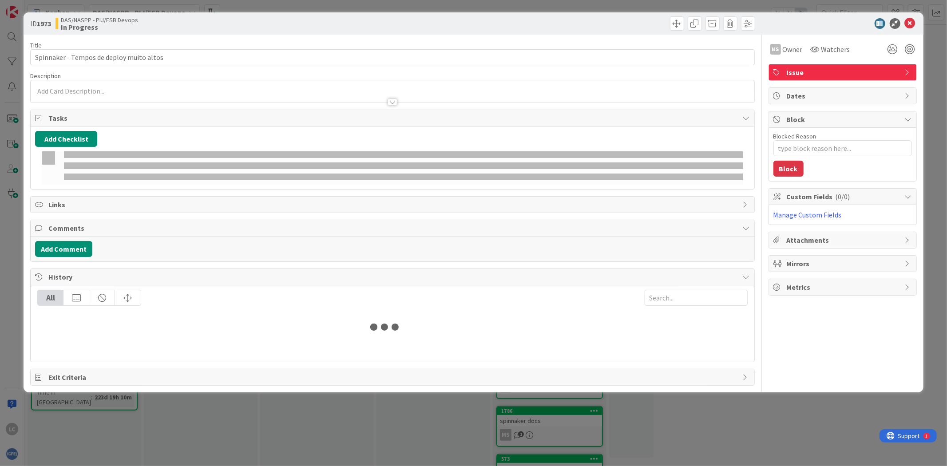
type textarea "x"
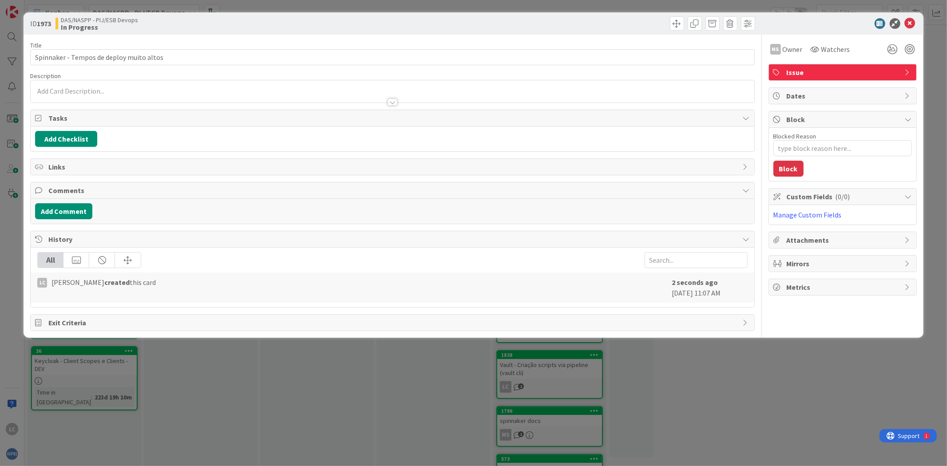
click at [78, 94] on div at bounding box center [393, 97] width 724 height 9
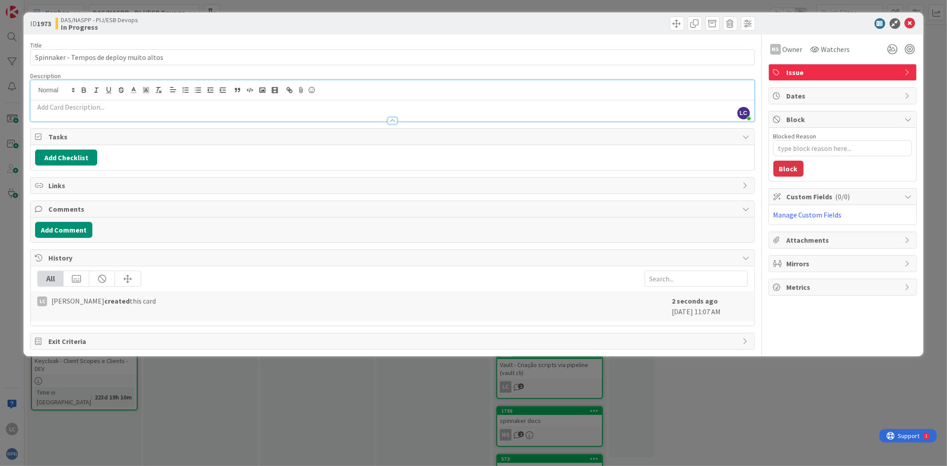
click at [68, 103] on p at bounding box center [392, 107] width 715 height 10
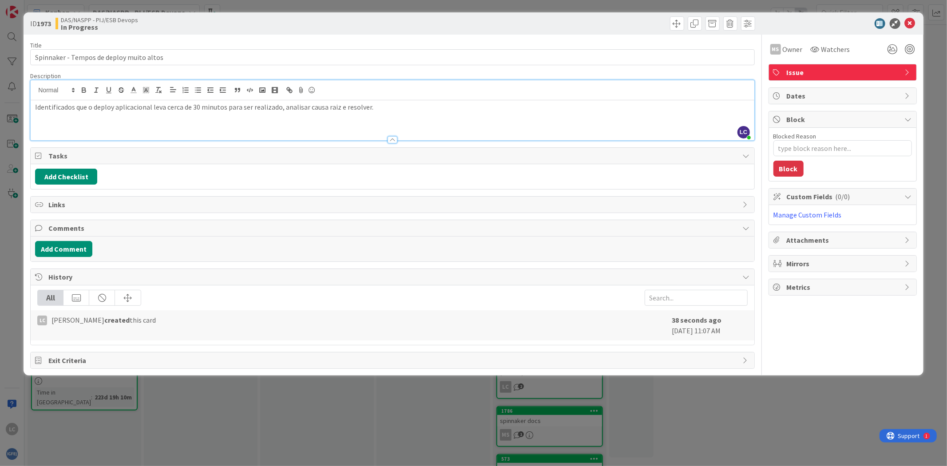
click at [648, 32] on div "ID 1973 DAS/NASPP - PIJ/ESB Devops In Progress" at bounding box center [474, 23] width 900 height 22
click at [292, 160] on div "Tasks" at bounding box center [393, 156] width 724 height 16
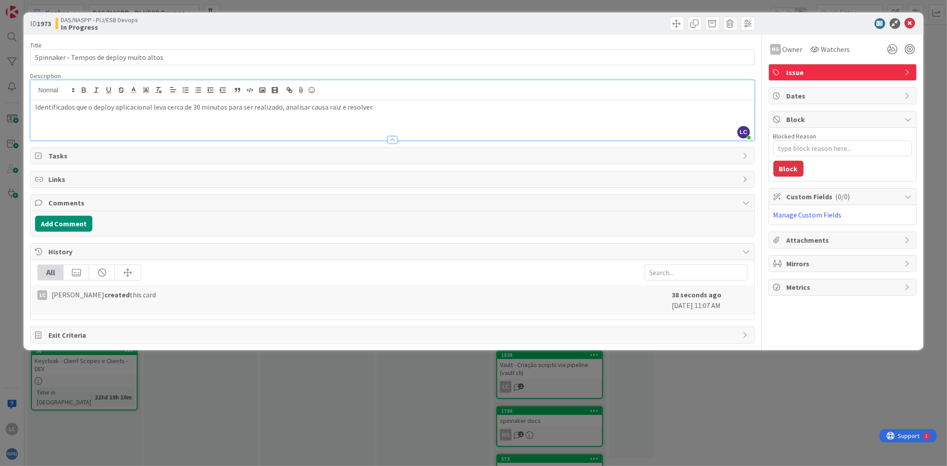
click at [109, 160] on span "Tasks" at bounding box center [393, 156] width 690 height 11
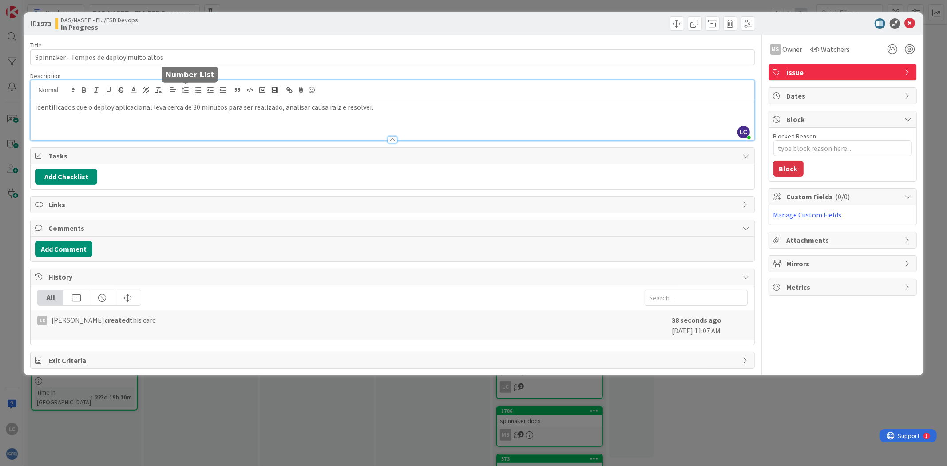
drag, startPoint x: 181, startPoint y: 84, endPoint x: 198, endPoint y: 72, distance: 21.3
click at [198, 72] on div "Description" at bounding box center [392, 76] width 724 height 8
click at [410, 122] on div "Identificados que o deploy aplicacional leva cerca de 30 minutos para ser reali…" at bounding box center [393, 120] width 724 height 40
type textarea "x"
click at [391, 73] on div "Description" at bounding box center [392, 76] width 724 height 8
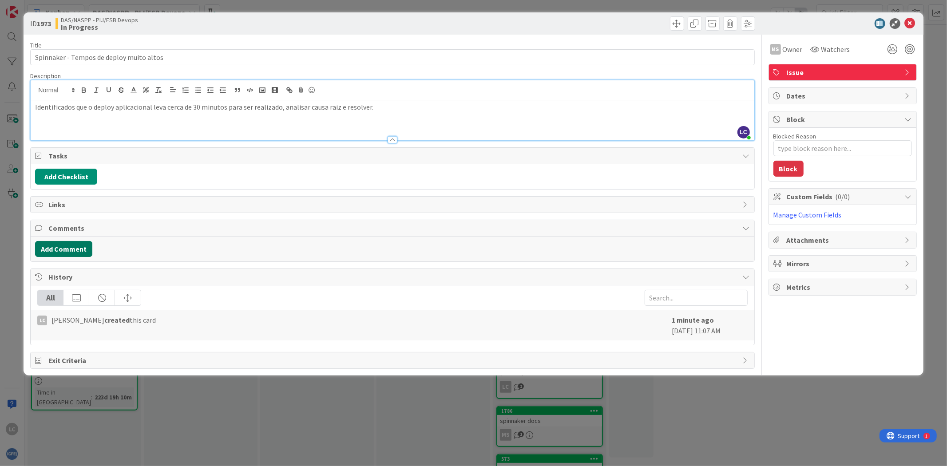
click at [72, 252] on button "Add Comment" at bounding box center [63, 249] width 57 height 16
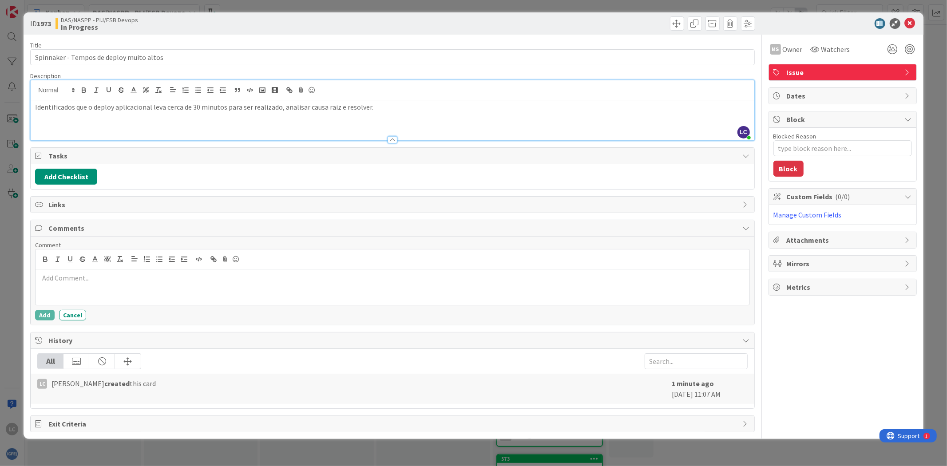
click at [103, 286] on div at bounding box center [393, 288] width 714 height 36
click at [45, 314] on button "Add" at bounding box center [45, 315] width 20 height 11
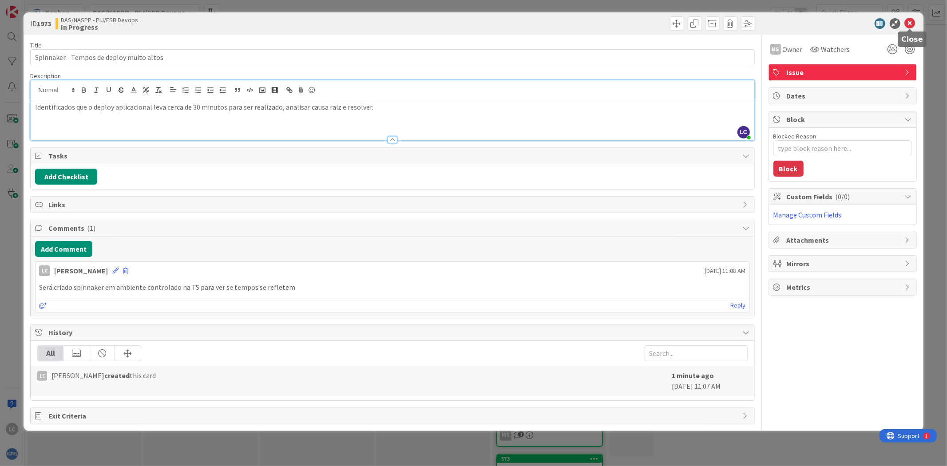
click at [912, 23] on icon at bounding box center [910, 23] width 11 height 11
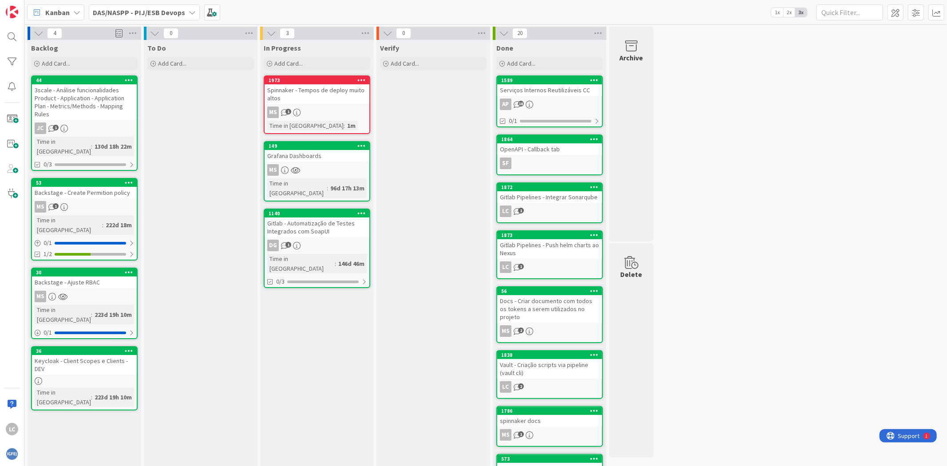
click at [367, 278] on div "In Progress Add Card... Template Not Set Title 0 / 128 Label Enhancement Enhanc…" at bounding box center [317, 333] width 114 height 587
click at [290, 62] on span "Add Card..." at bounding box center [288, 64] width 28 height 8
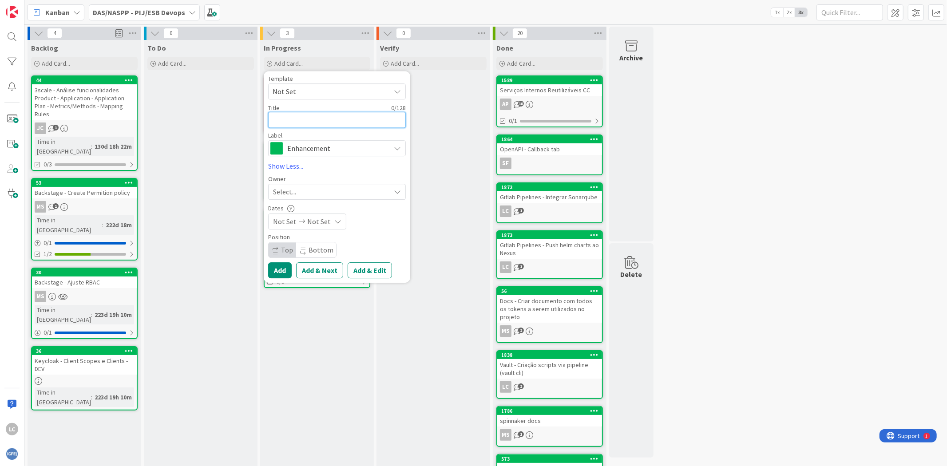
click at [294, 122] on textarea at bounding box center [337, 120] width 138 height 16
click at [297, 124] on textarea at bounding box center [337, 120] width 138 height 16
type textarea "x"
type textarea "S"
type textarea "x"
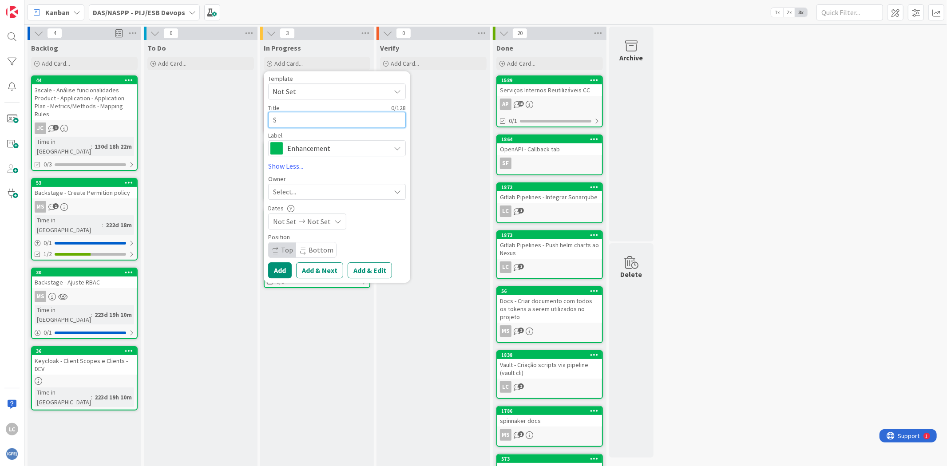
type textarea "Sp"
type textarea "x"
type textarea "Spi"
type textarea "x"
type textarea "Spin"
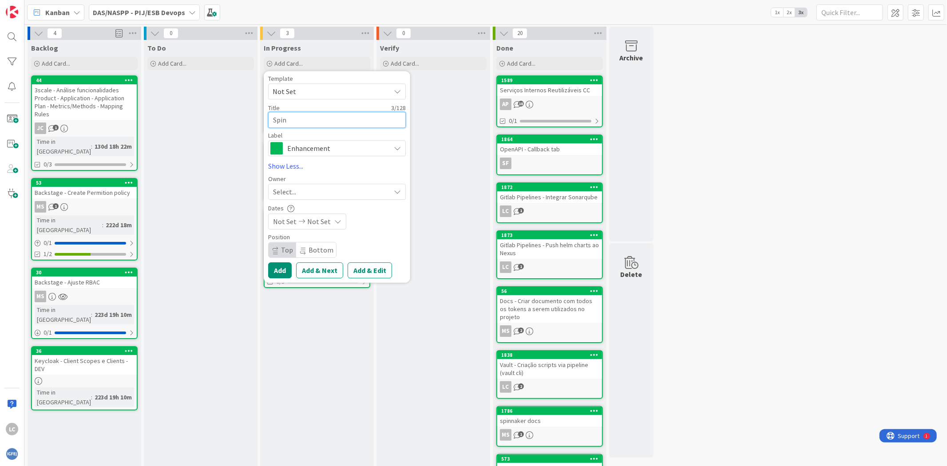
type textarea "x"
type textarea "Spinn"
type textarea "x"
type textarea "Spinna"
type textarea "x"
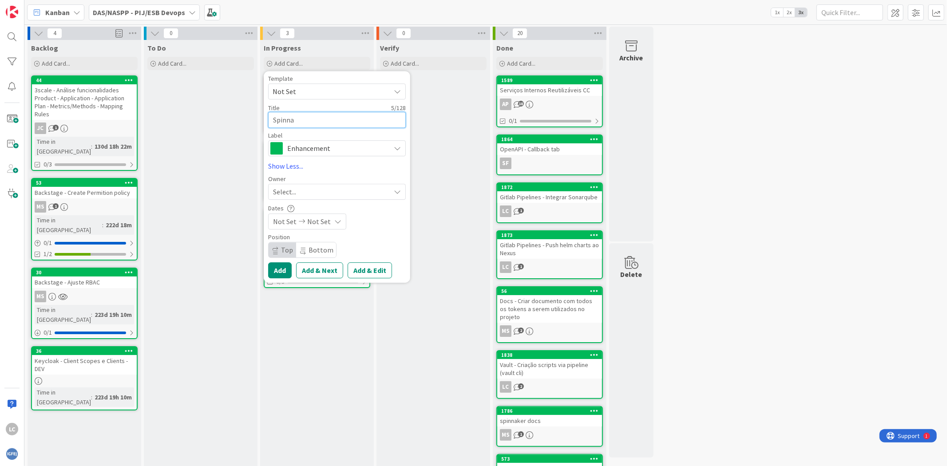
type textarea "Spinnak"
type textarea "x"
type textarea "Spinnake"
type textarea "x"
type textarea "Spinnaker"
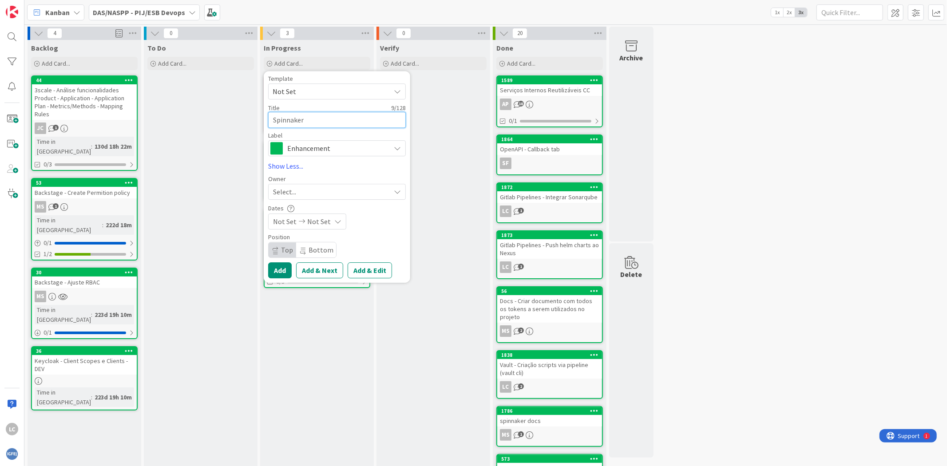
type textarea "x"
type textarea "Spinnaker"
type textarea "x"
type textarea "Spinnaker -"
type textarea "x"
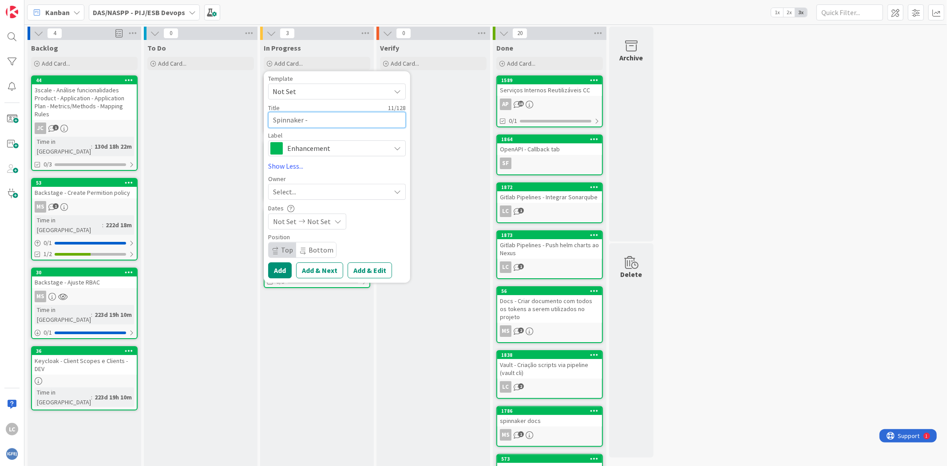
type textarea "Spinnaker -"
type textarea "x"
type textarea "Spinnaker - H"
type textarea "x"
type textarea "Spinnaker - He"
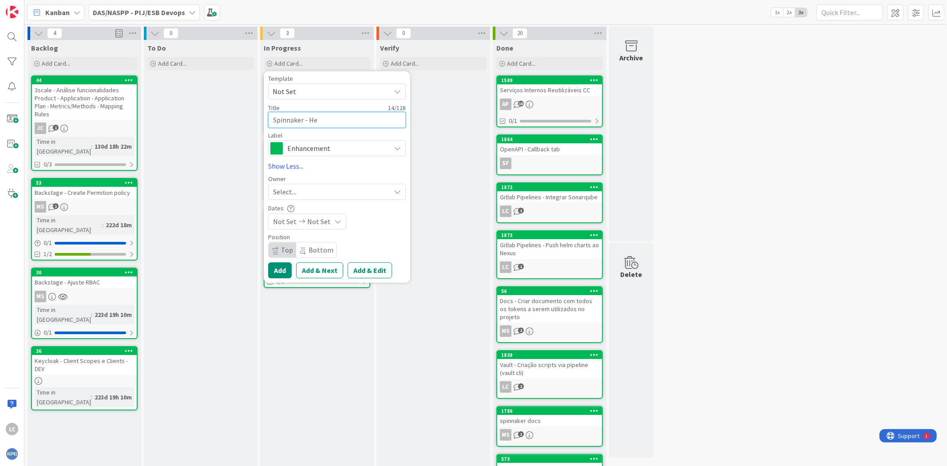
type textarea "x"
type textarea "Spinnaker - Hel"
type textarea "x"
type textarea "Spinnaker - Helm"
type textarea "x"
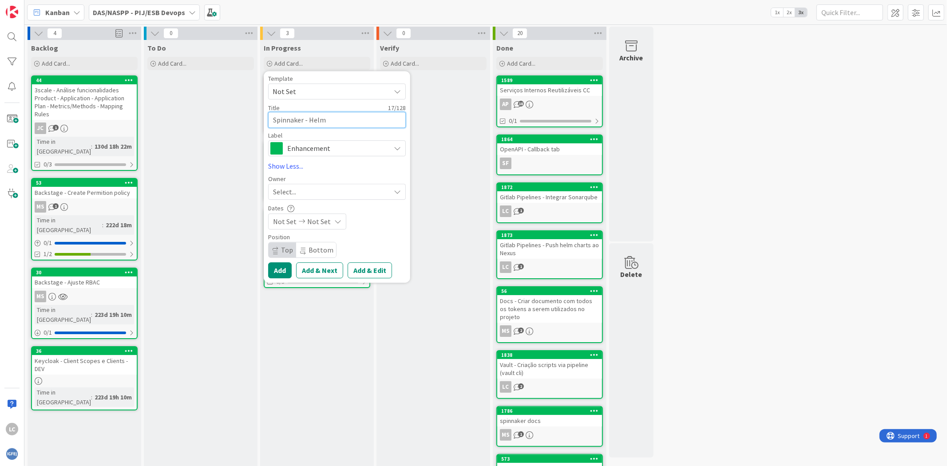
type textarea "Spinnaker - Helm"
type textarea "x"
type textarea "Spinnaker - Hel"
type textarea "x"
type textarea "Spinnaker - He"
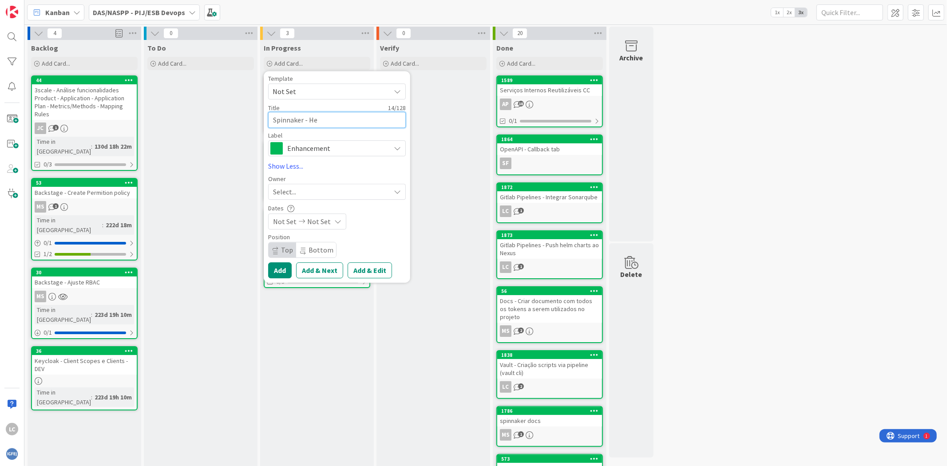
type textarea "x"
type textarea "Spinnaker - H"
type textarea "x"
type textarea "Spinnaker -"
type textarea "x"
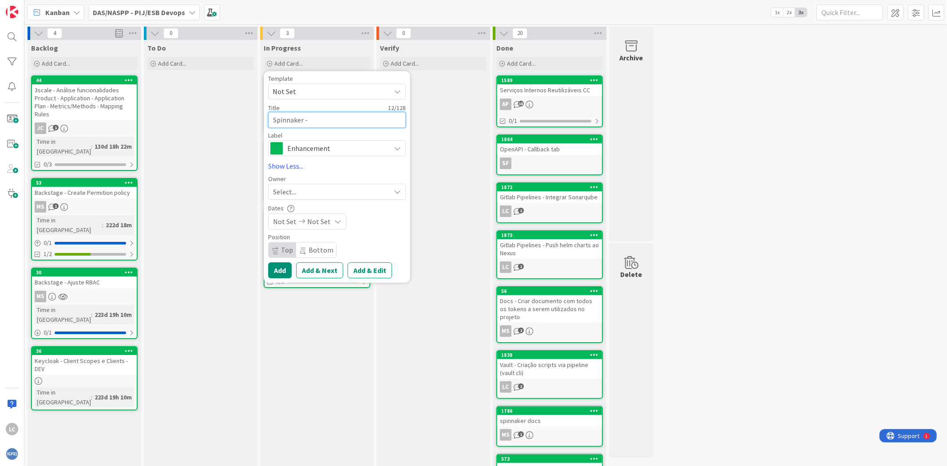
type textarea "Spinnaker - C"
type textarea "x"
type textarea "Spinnaker - CD"
type textarea "x"
type textarea "Spinnaker - CD"
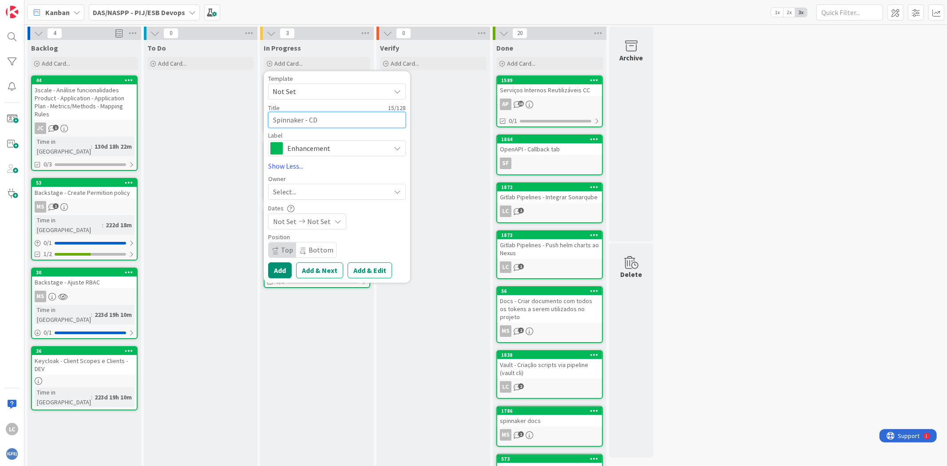
type textarea "x"
type textarea "Spinnaker - CD r"
click at [306, 191] on div "Select..." at bounding box center [331, 192] width 117 height 11
click at [303, 234] on span "[PERSON_NAME]" at bounding box center [323, 232] width 43 height 13
click at [363, 229] on div "Not Set Not Set" at bounding box center [337, 222] width 138 height 16
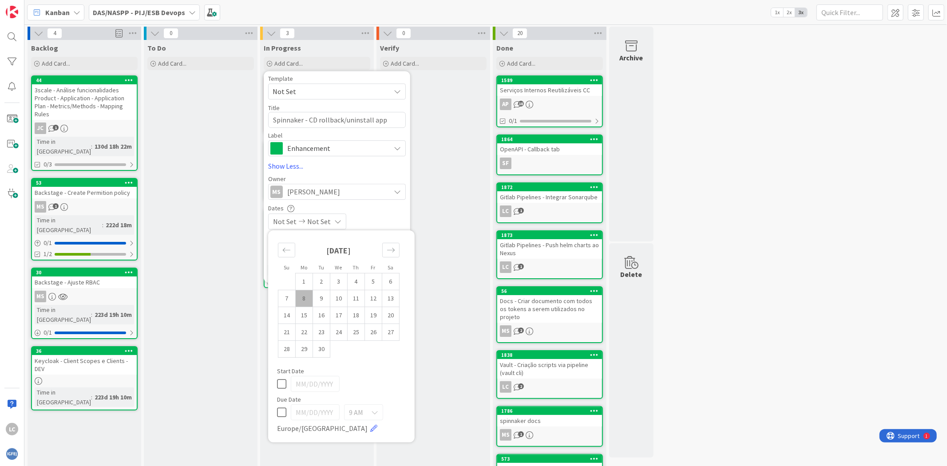
click at [372, 214] on div "Not Set Not Set" at bounding box center [337, 222] width 138 height 16
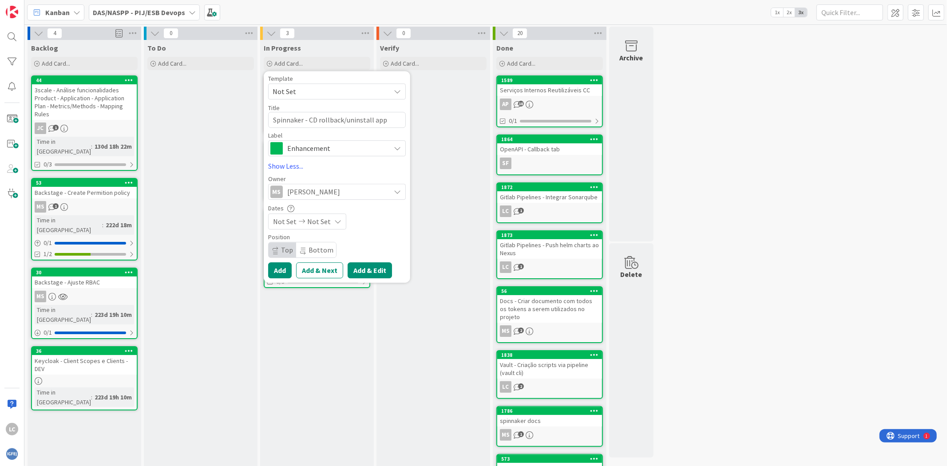
click at [361, 269] on button "Add & Edit" at bounding box center [370, 270] width 44 height 16
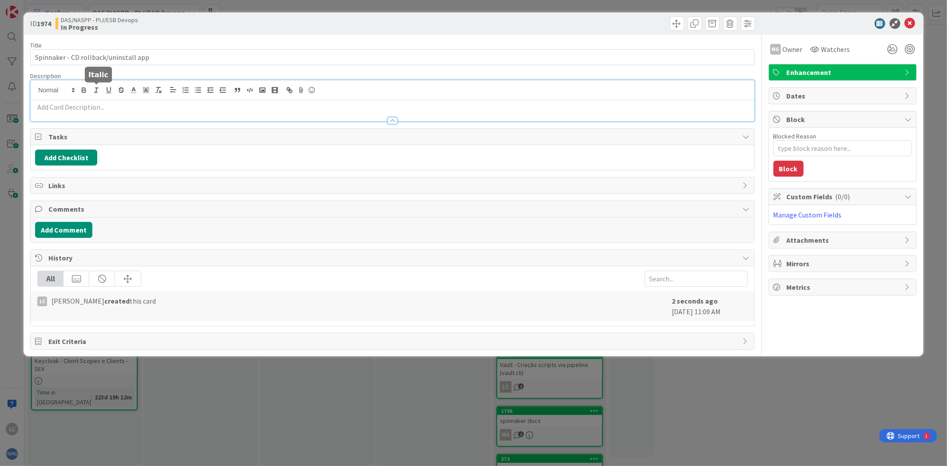
click at [102, 91] on div at bounding box center [393, 100] width 724 height 41
click at [103, 104] on p at bounding box center [392, 107] width 715 height 10
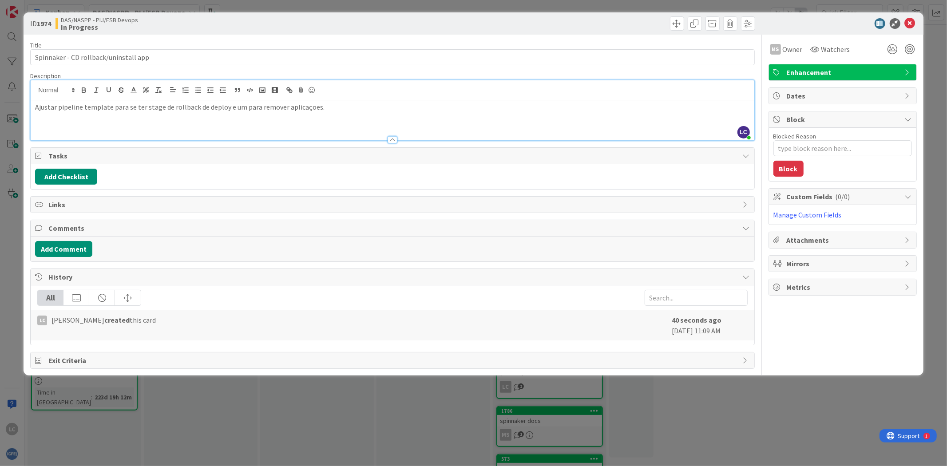
click at [454, 23] on div at bounding box center [575, 23] width 360 height 14
click at [815, 335] on div "MS Owner Watchers Enhancement Dates Block Blocked Reason 0 / 256 Block Custom F…" at bounding box center [843, 202] width 148 height 334
click at [341, 194] on div "Title 37 / 128 Spinnaker - CD rollback/uninstall app Description LC [PERSON_NAM…" at bounding box center [392, 202] width 724 height 334
click at [908, 23] on icon at bounding box center [910, 23] width 11 height 11
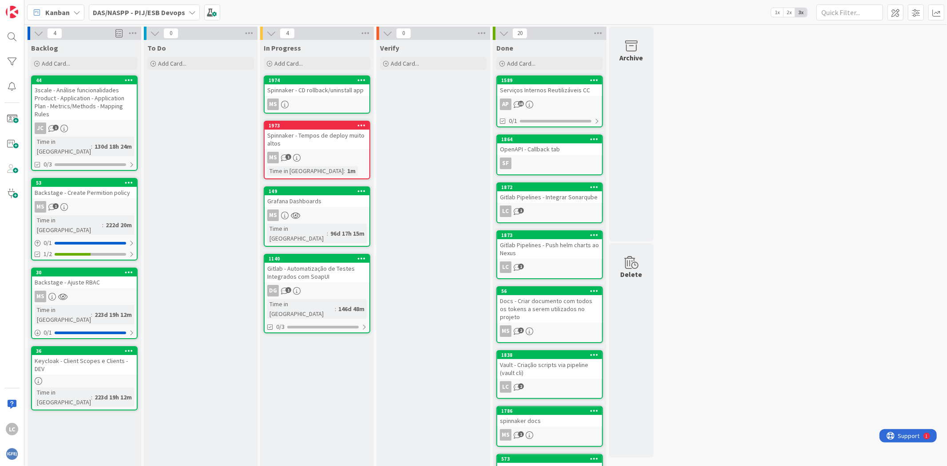
click at [431, 246] on div "Verify Add Card..." at bounding box center [434, 333] width 114 height 587
click at [418, 133] on div "Verify Add Card..." at bounding box center [434, 333] width 114 height 587
click at [413, 133] on div "Verify Add Card..." at bounding box center [434, 333] width 114 height 587
click at [411, 313] on div "Verify Add Card..." at bounding box center [434, 333] width 114 height 587
click at [416, 198] on div "Verify Add Card..." at bounding box center [434, 333] width 114 height 587
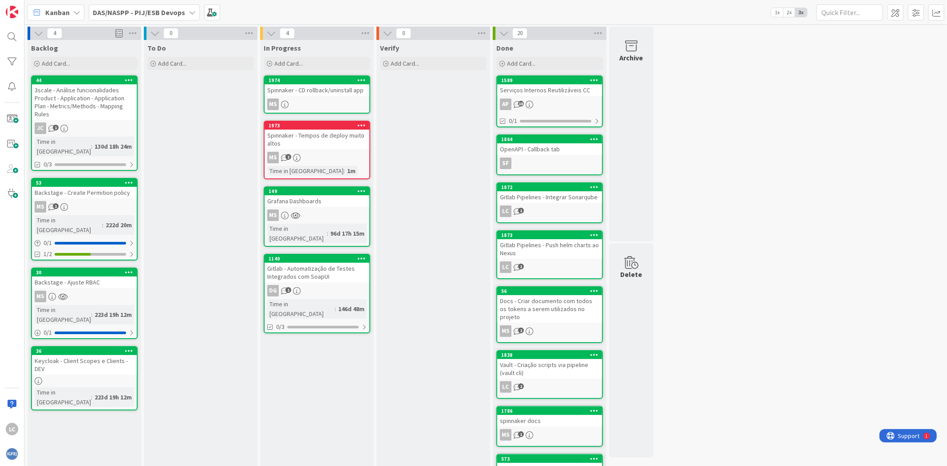
click at [462, 211] on div "Verify Add Card..." at bounding box center [434, 333] width 114 height 587
drag, startPoint x: 430, startPoint y: 179, endPoint x: 435, endPoint y: 191, distance: 13.9
click at [430, 178] on div "Verify Add Card..." at bounding box center [434, 333] width 114 height 587
click at [472, 318] on div "Verify Add Card..." at bounding box center [434, 333] width 114 height 587
click at [426, 266] on div "Verify Add Card..." at bounding box center [434, 333] width 114 height 587
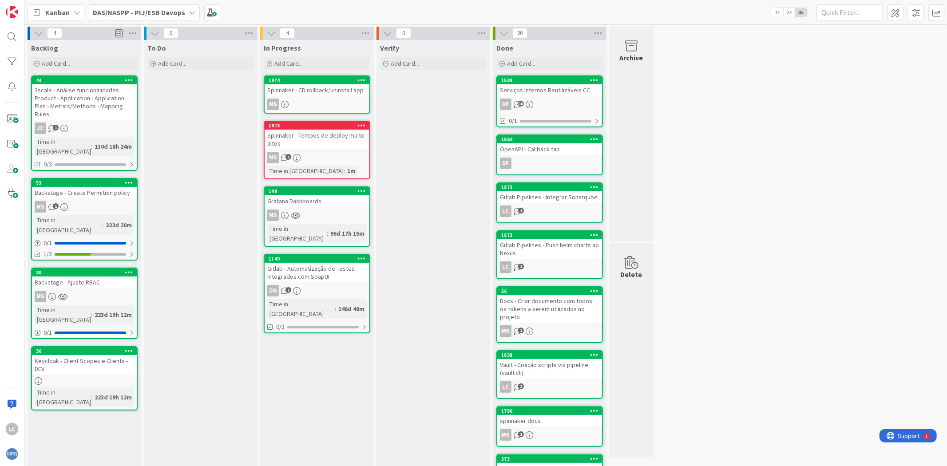
drag, startPoint x: 463, startPoint y: 133, endPoint x: 453, endPoint y: 123, distance: 14.1
click at [462, 133] on div "Verify Add Card..." at bounding box center [434, 333] width 114 height 587
click at [447, 206] on div "Verify Add Card..." at bounding box center [434, 333] width 114 height 587
click at [10, 453] on img at bounding box center [12, 454] width 12 height 12
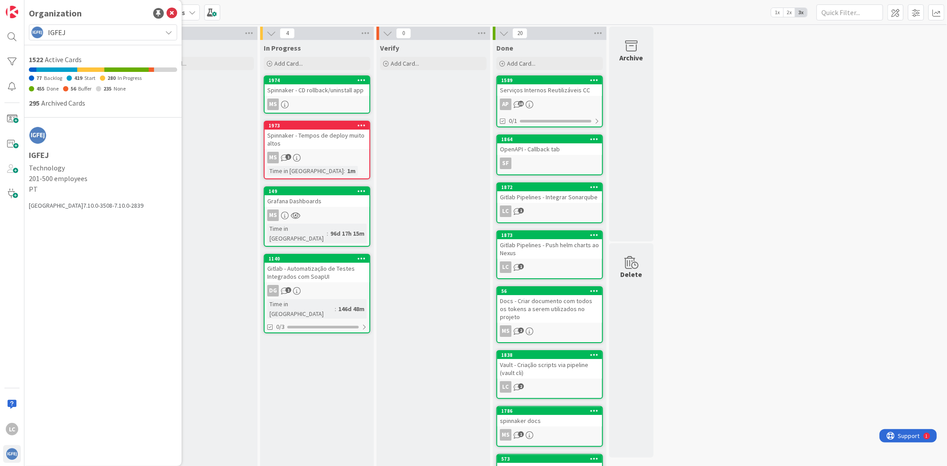
click at [76, 32] on span "IGFEJ" at bounding box center [102, 32] width 109 height 12
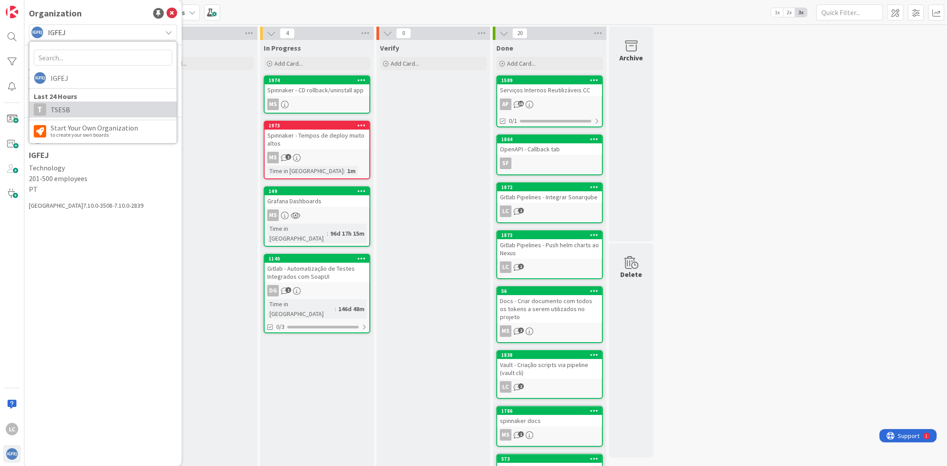
click at [84, 105] on span "TSESB" at bounding box center [112, 109] width 122 height 13
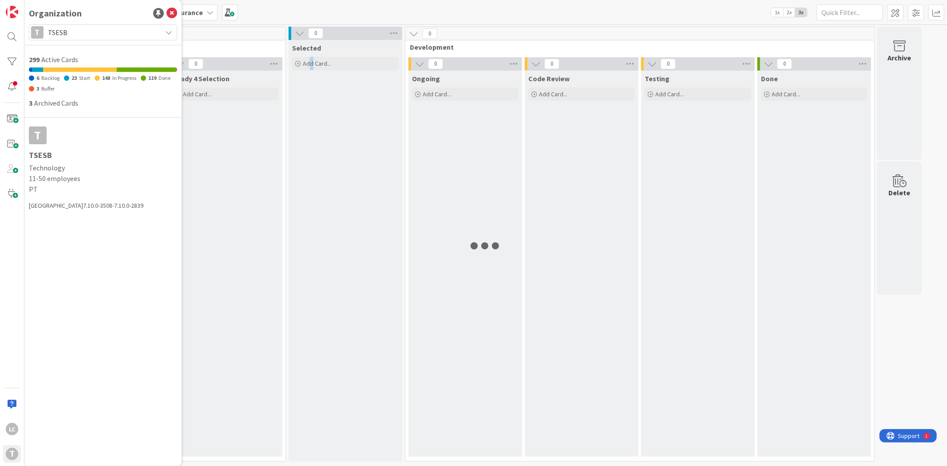
click at [312, 182] on div "Selected Add Card..." at bounding box center [346, 251] width 114 height 422
